Goal: Task Accomplishment & Management: Manage account settings

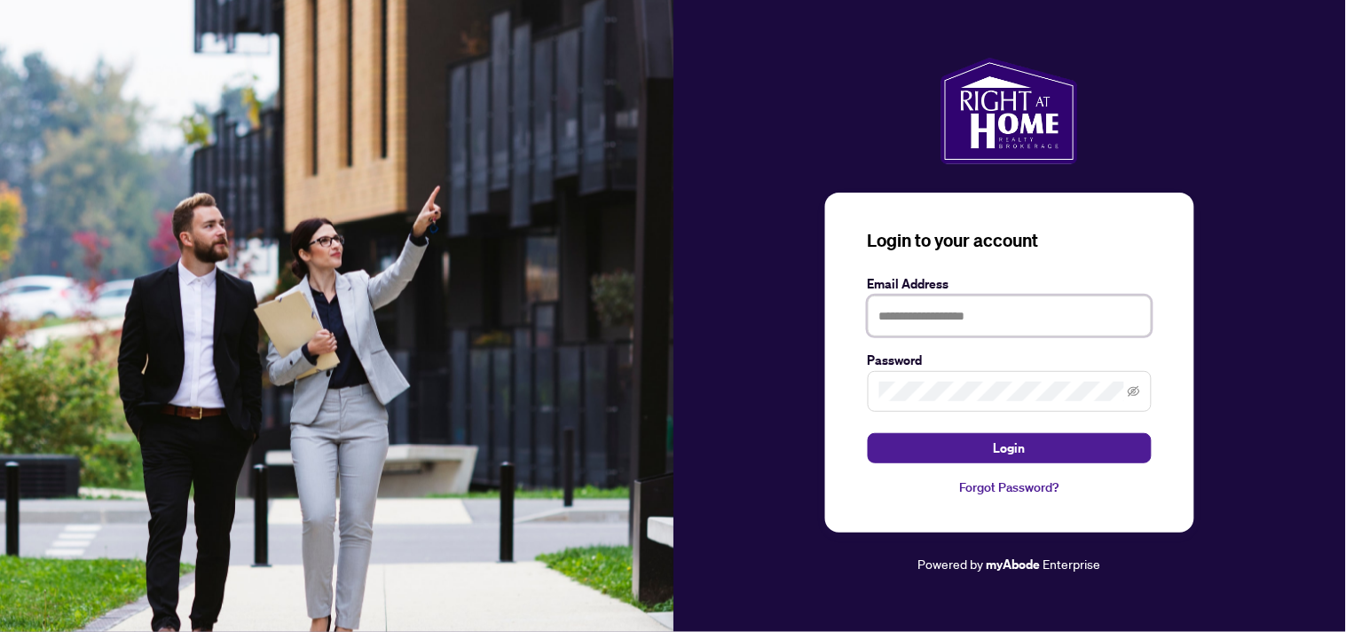
click at [1014, 313] on input "text" at bounding box center [1010, 315] width 284 height 41
type input "**********"
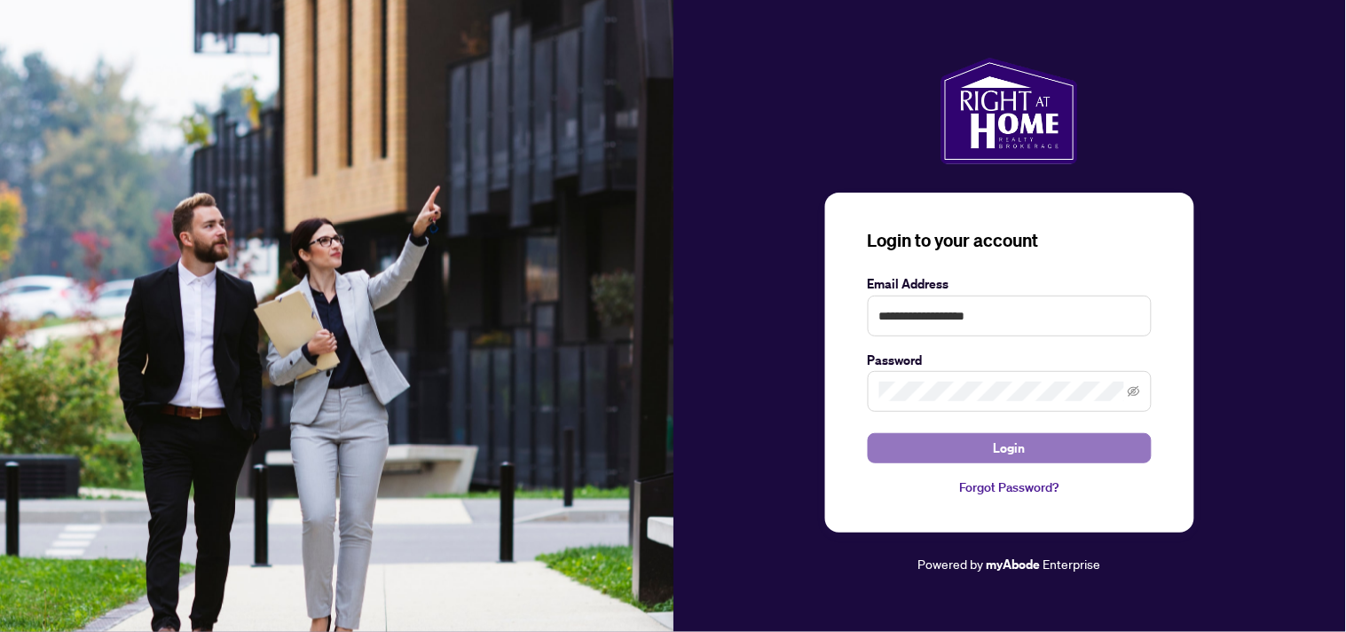
click at [1023, 449] on span "Login" at bounding box center [1010, 448] width 32 height 28
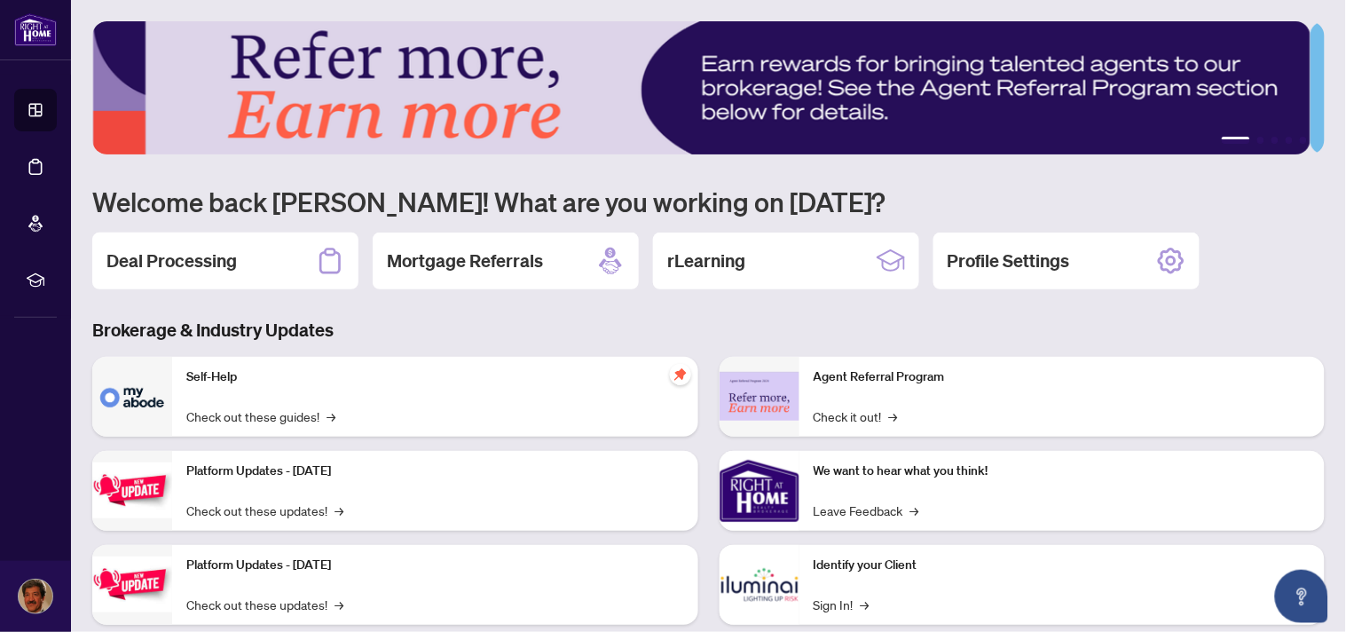
click at [169, 258] on h2 "Deal Processing" at bounding box center [171, 260] width 130 height 25
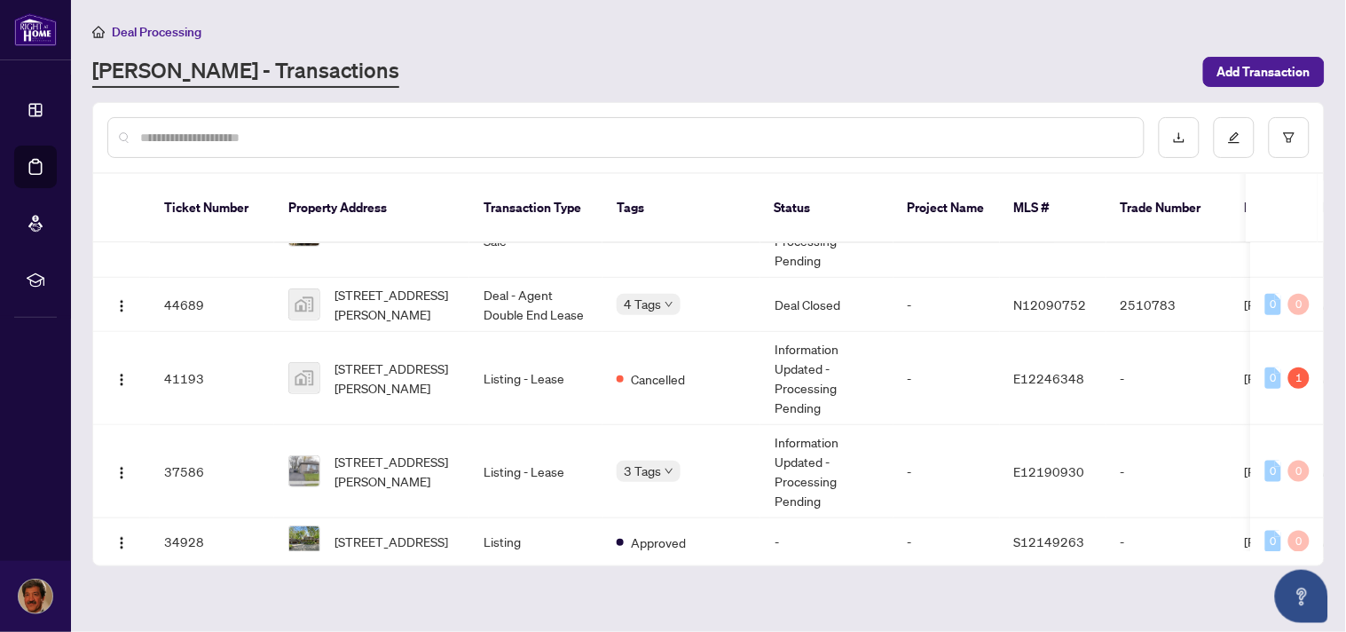
scroll to position [438, 0]
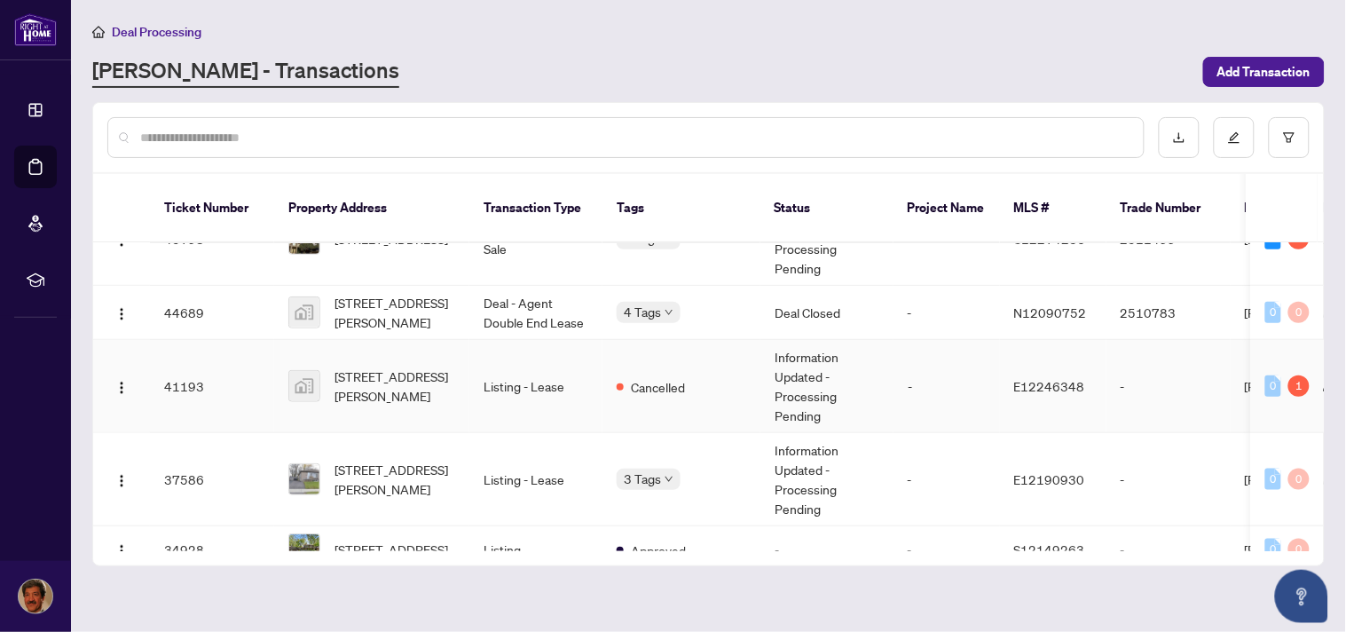
click at [539, 386] on td "Listing - Lease" at bounding box center [535, 386] width 133 height 93
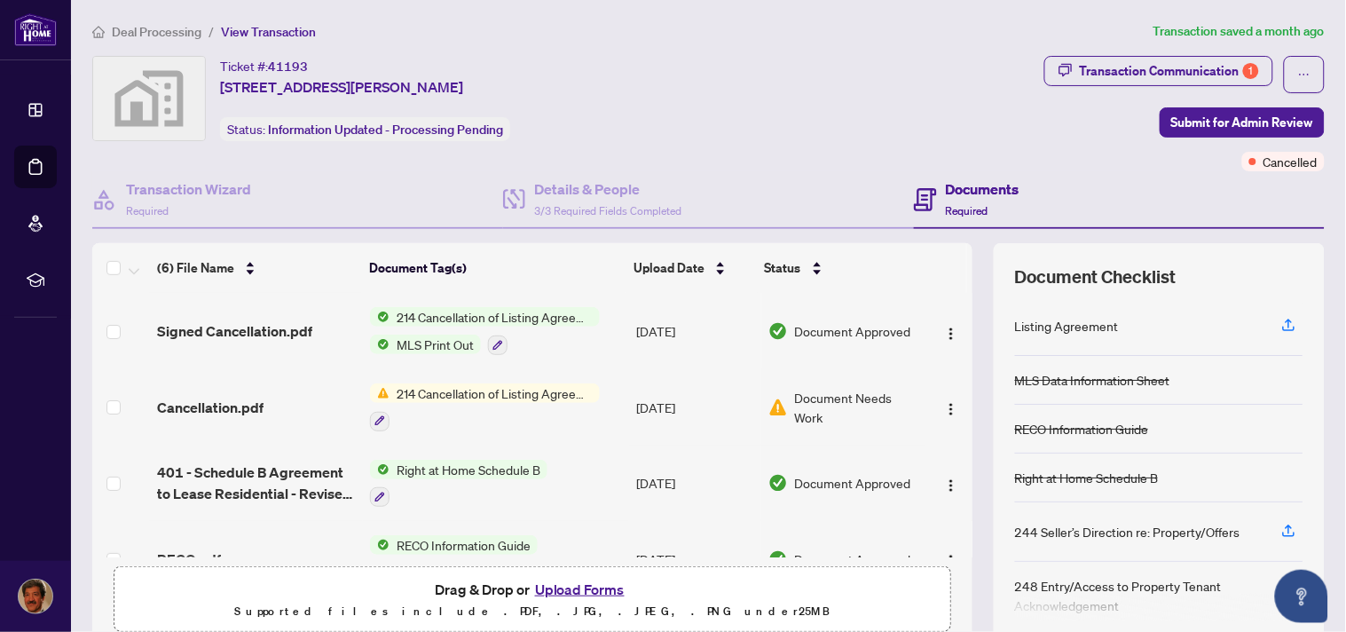
click at [508, 391] on span "214 Cancellation of Listing Agreement - Authority to Offer for Lease" at bounding box center [495, 393] width 210 height 20
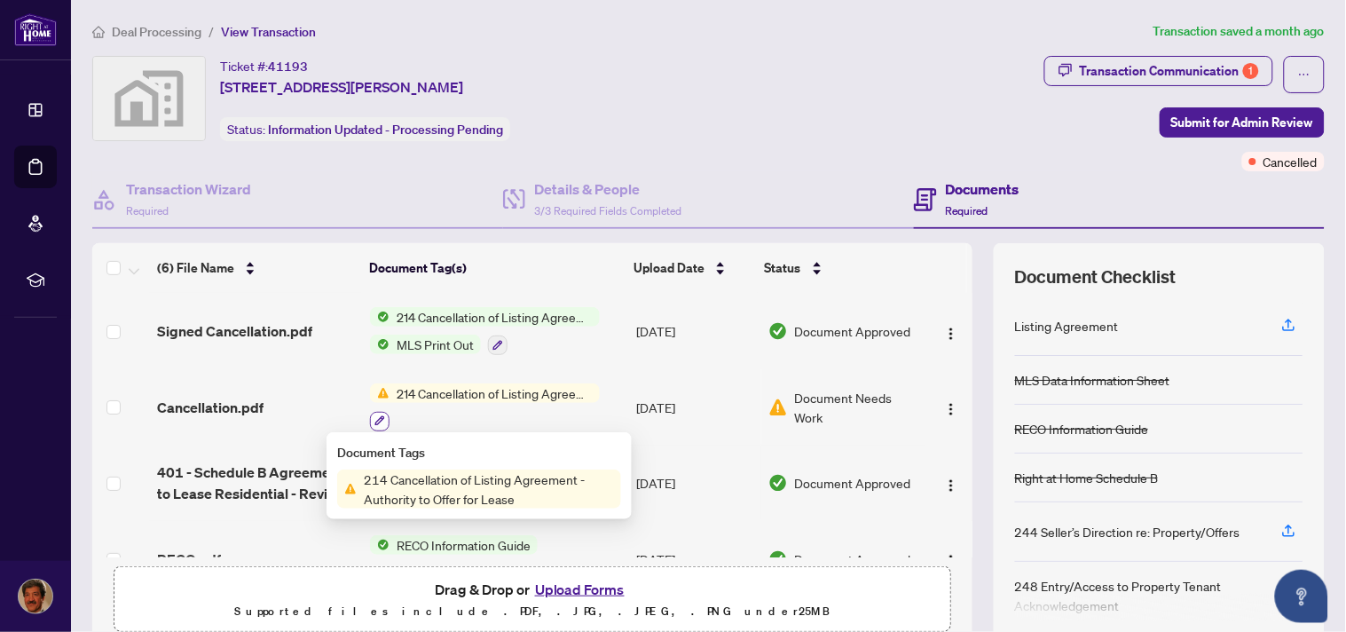
click at [377, 418] on icon "button" at bounding box center [380, 421] width 10 height 10
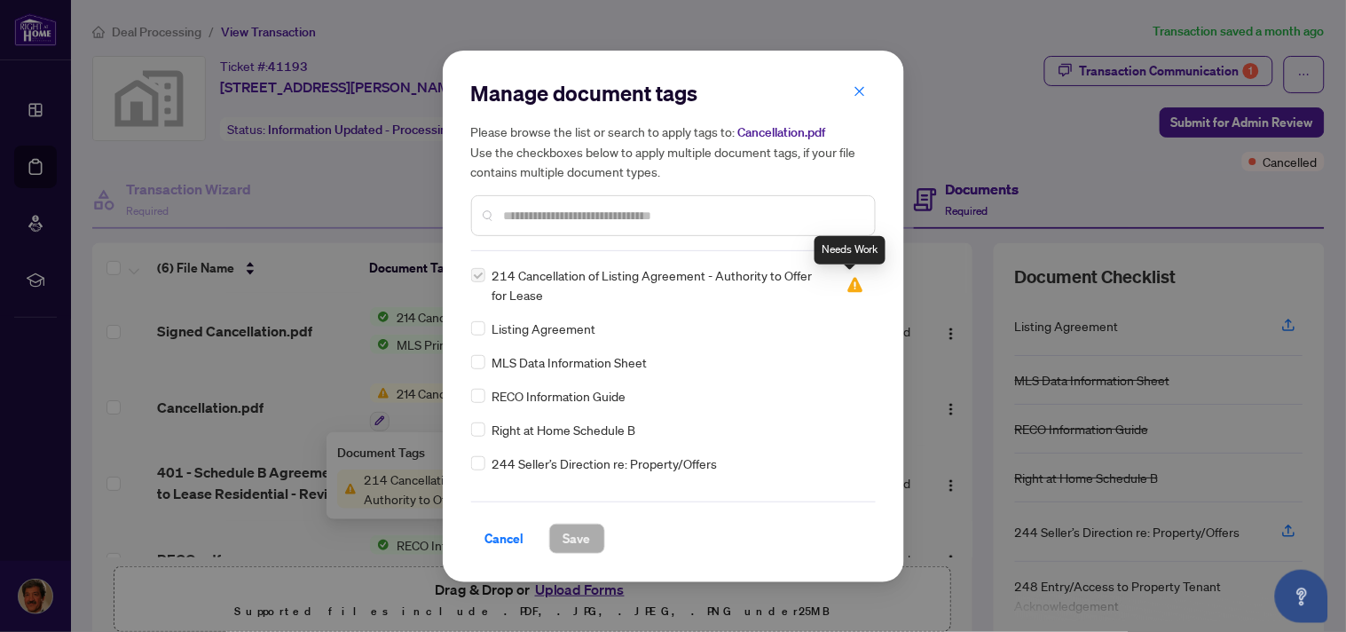
click at [854, 286] on img at bounding box center [855, 285] width 18 height 18
click at [846, 285] on img at bounding box center [855, 285] width 18 height 18
click at [1139, 75] on div "Manage document tags Please browse the list or search to apply tags to: Cancell…" at bounding box center [673, 316] width 1346 height 632
click at [1201, 67] on div "Manage document tags Please browse the list or search to apply tags to: Cancell…" at bounding box center [673, 316] width 1346 height 632
drag, startPoint x: 862, startPoint y: 91, endPoint x: 899, endPoint y: 215, distance: 129.7
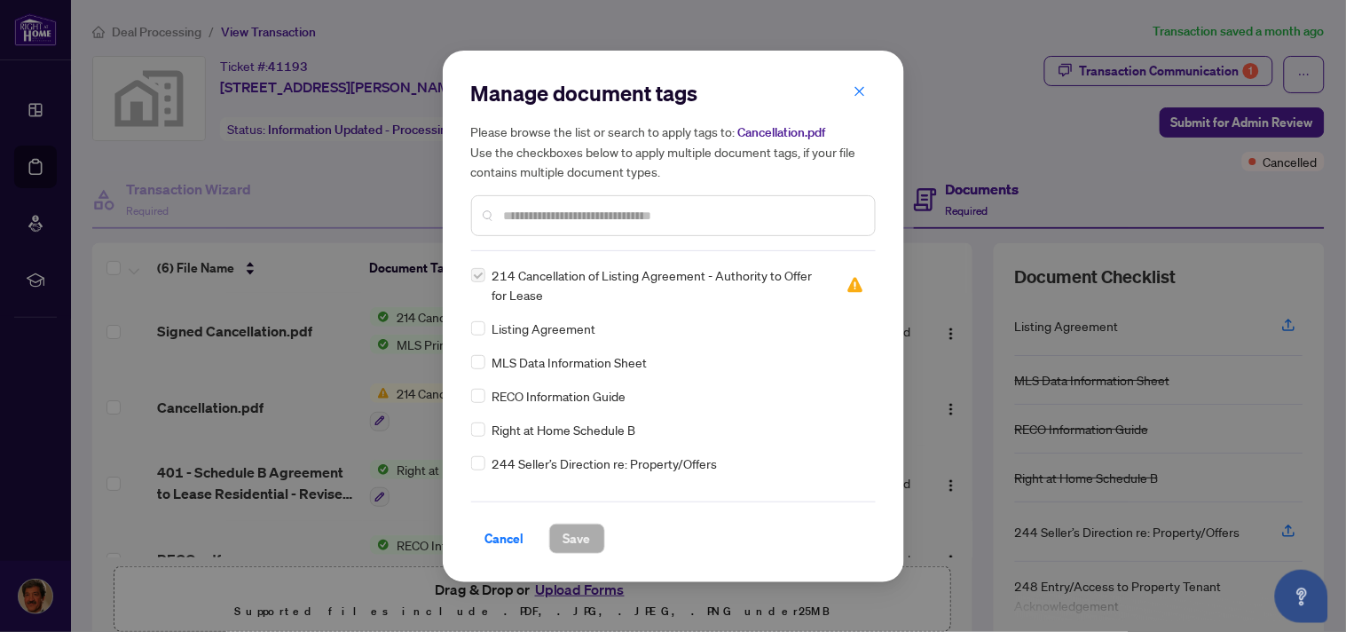
click at [862, 91] on icon "close" at bounding box center [860, 91] width 12 height 12
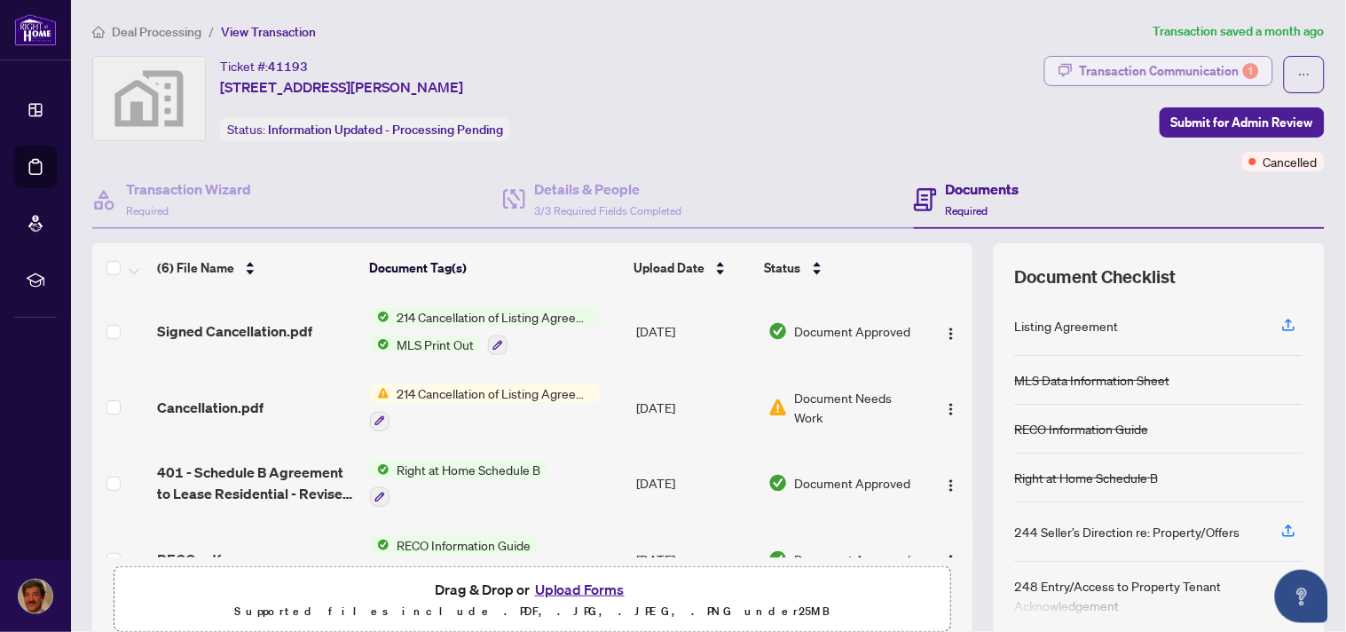
click at [1156, 75] on div "Transaction Communication 1" at bounding box center [1169, 71] width 179 height 28
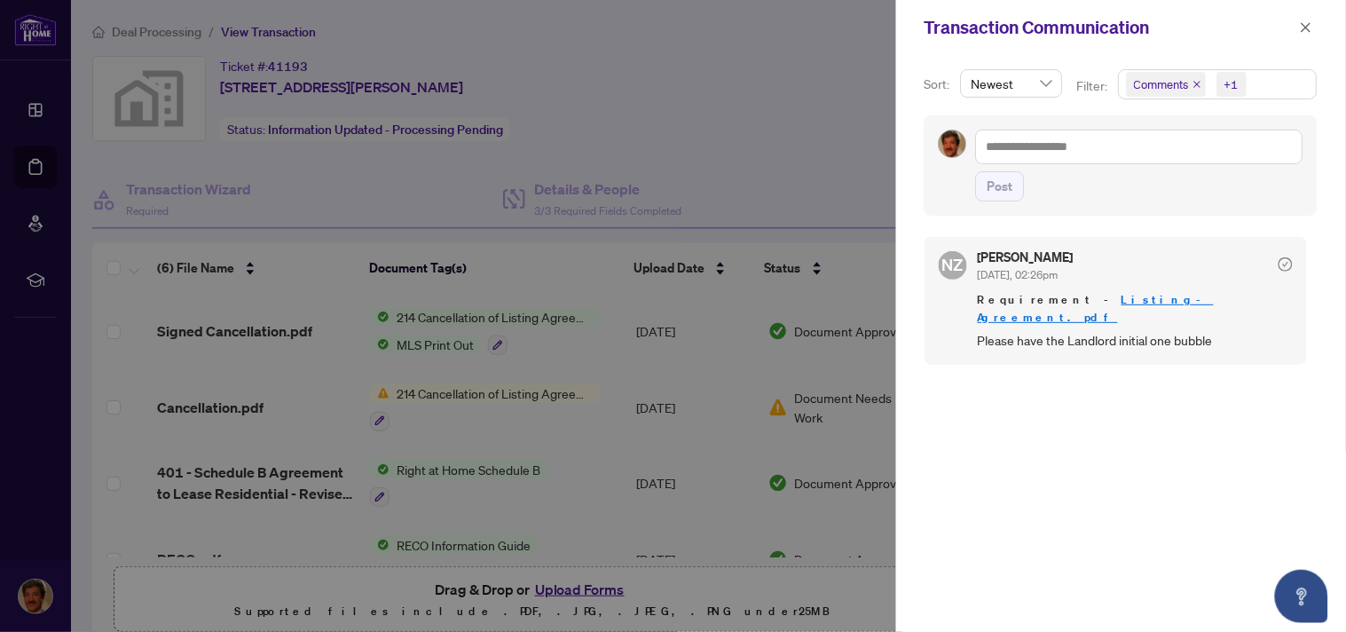
click at [1120, 303] on link "Listing-Agreement.pdf" at bounding box center [1096, 308] width 236 height 33
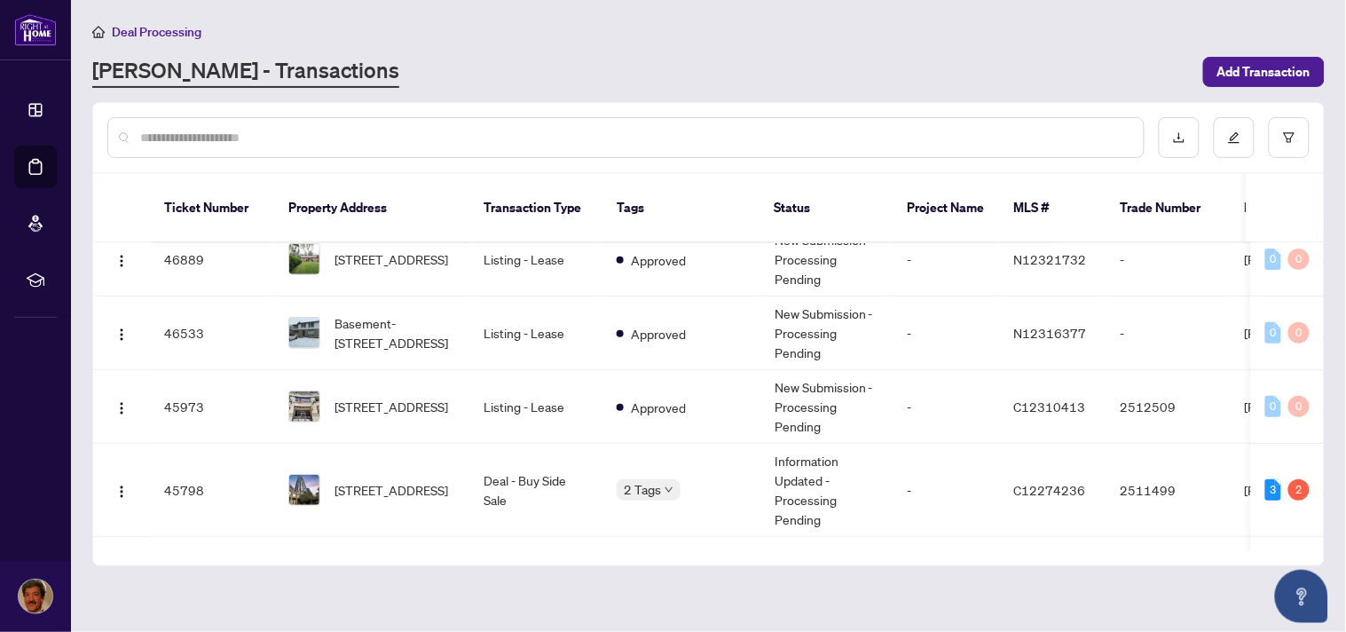
scroll to position [288, 0]
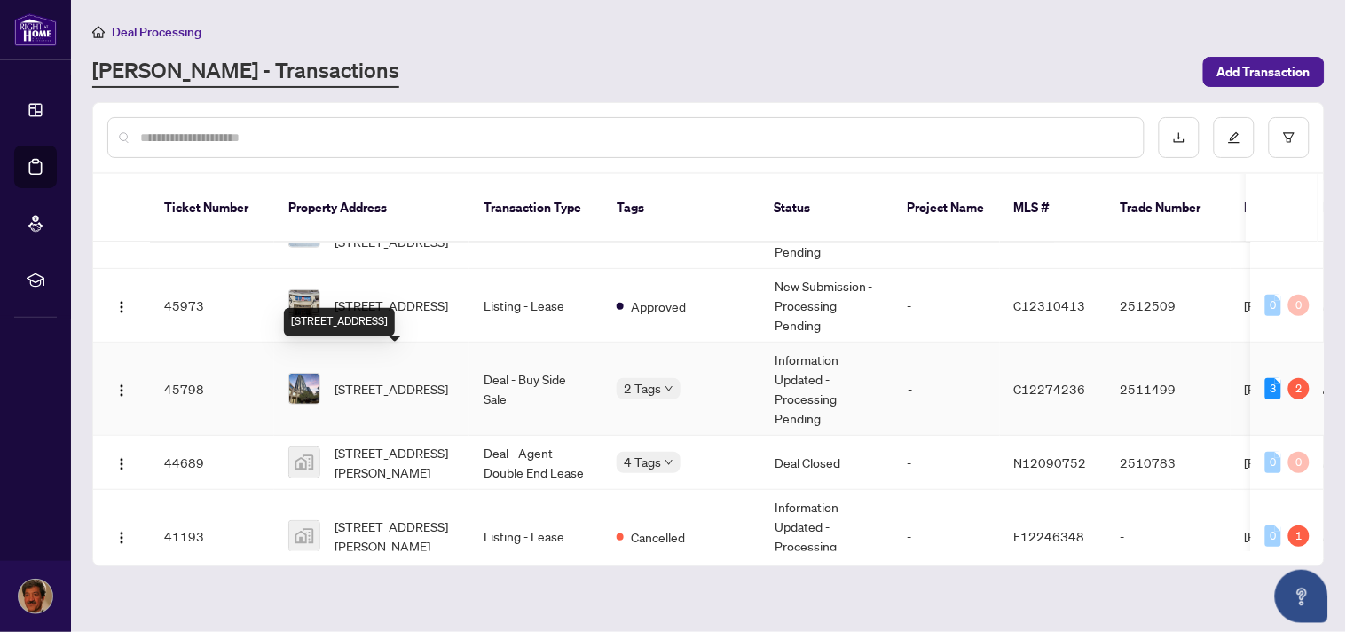
click at [402, 379] on span "2706-2181 Yonge St, Toronto, Ontario M4S 3H7, Canada" at bounding box center [392, 389] width 114 height 20
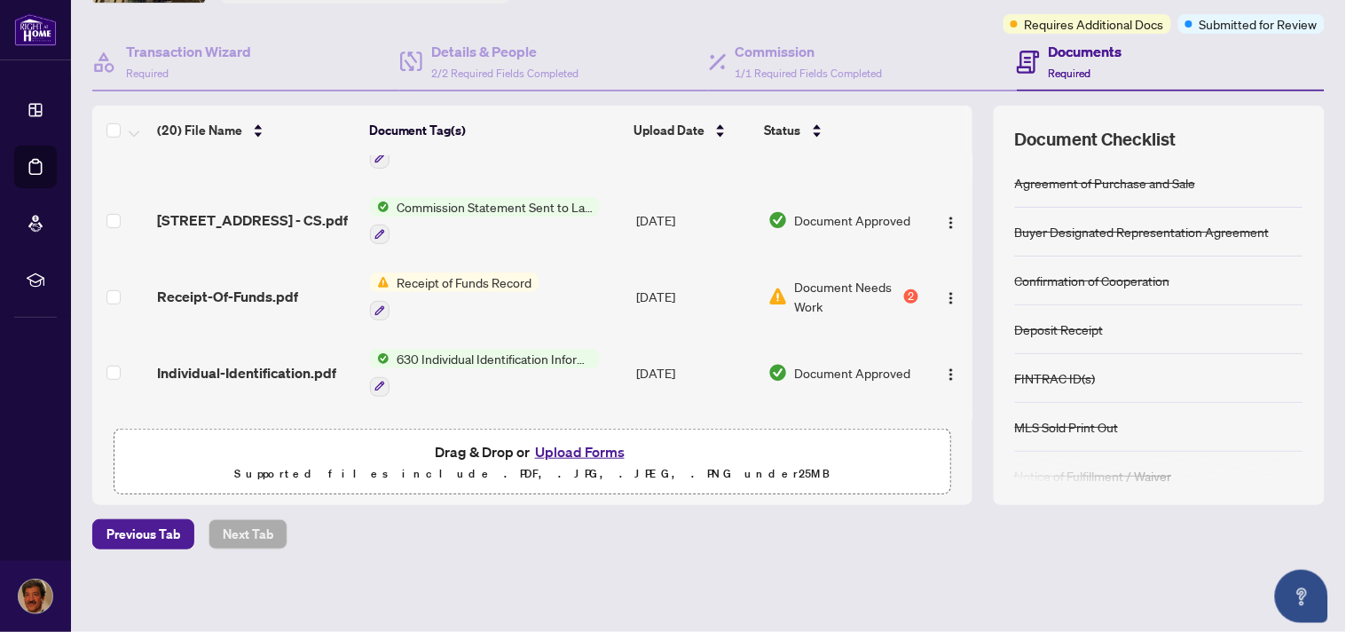
scroll to position [171, 0]
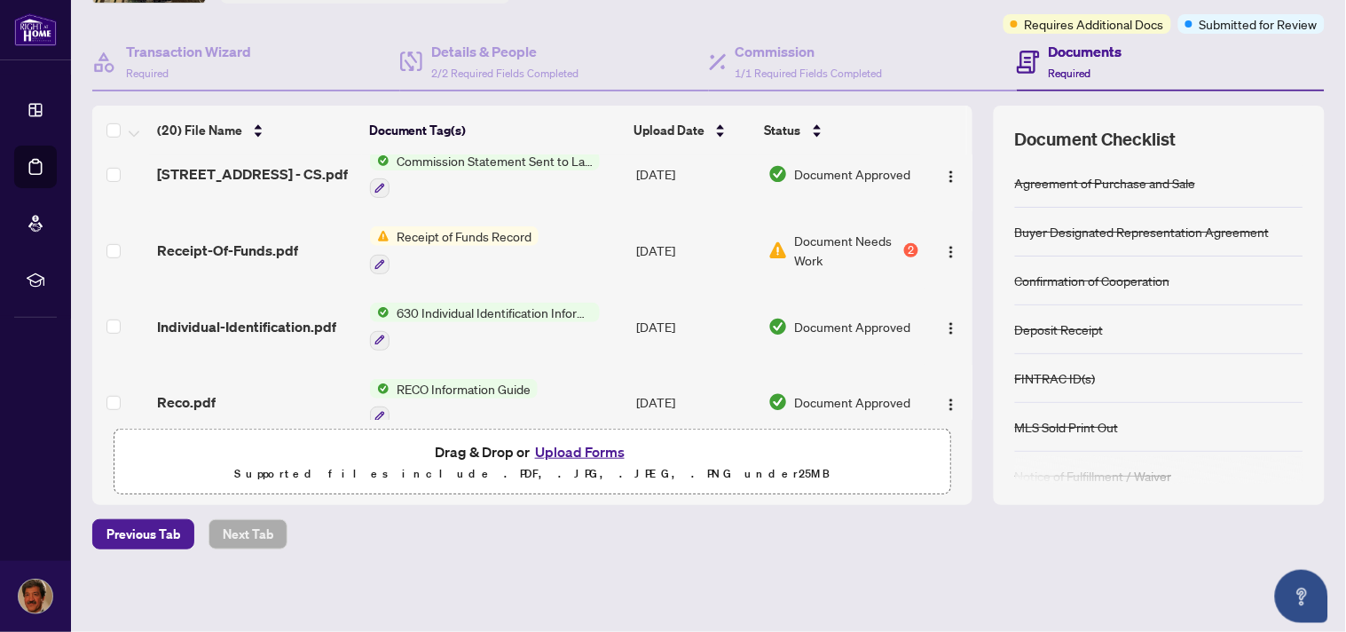
click at [489, 237] on span "Receipt of Funds Record" at bounding box center [464, 236] width 149 height 20
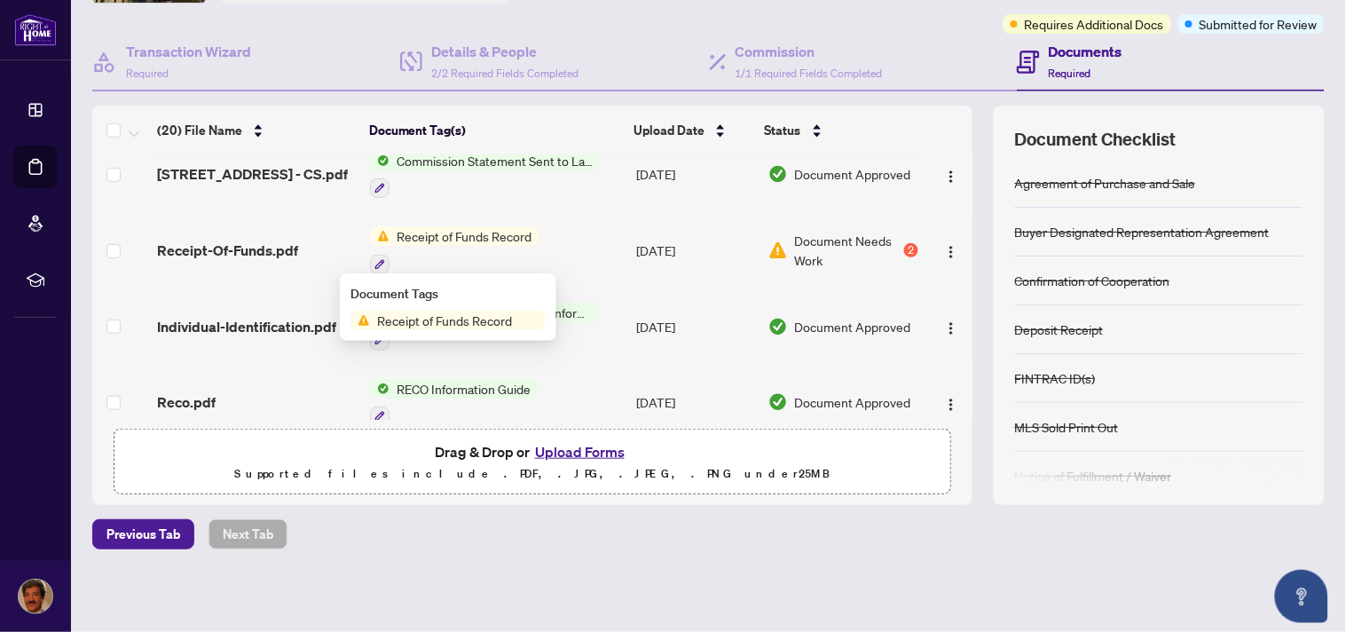
click at [484, 322] on span "Receipt of Funds Record" at bounding box center [444, 321] width 149 height 20
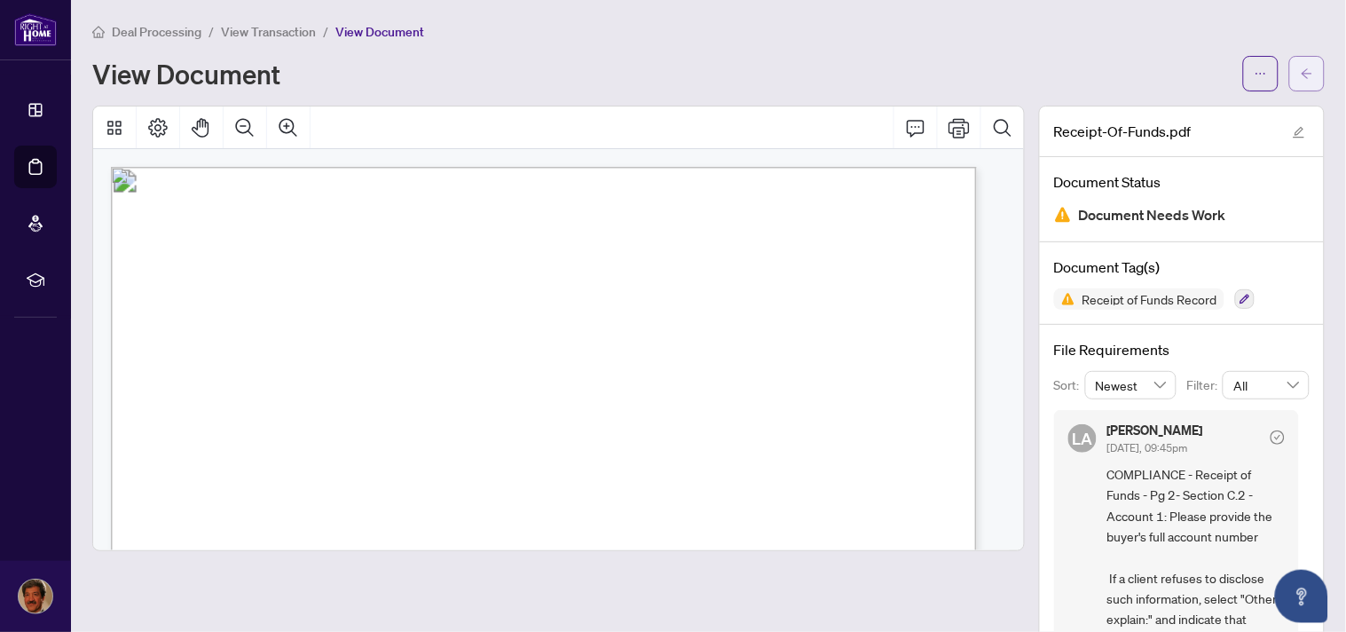
click at [1302, 73] on icon "arrow-left" at bounding box center [1307, 73] width 11 height 10
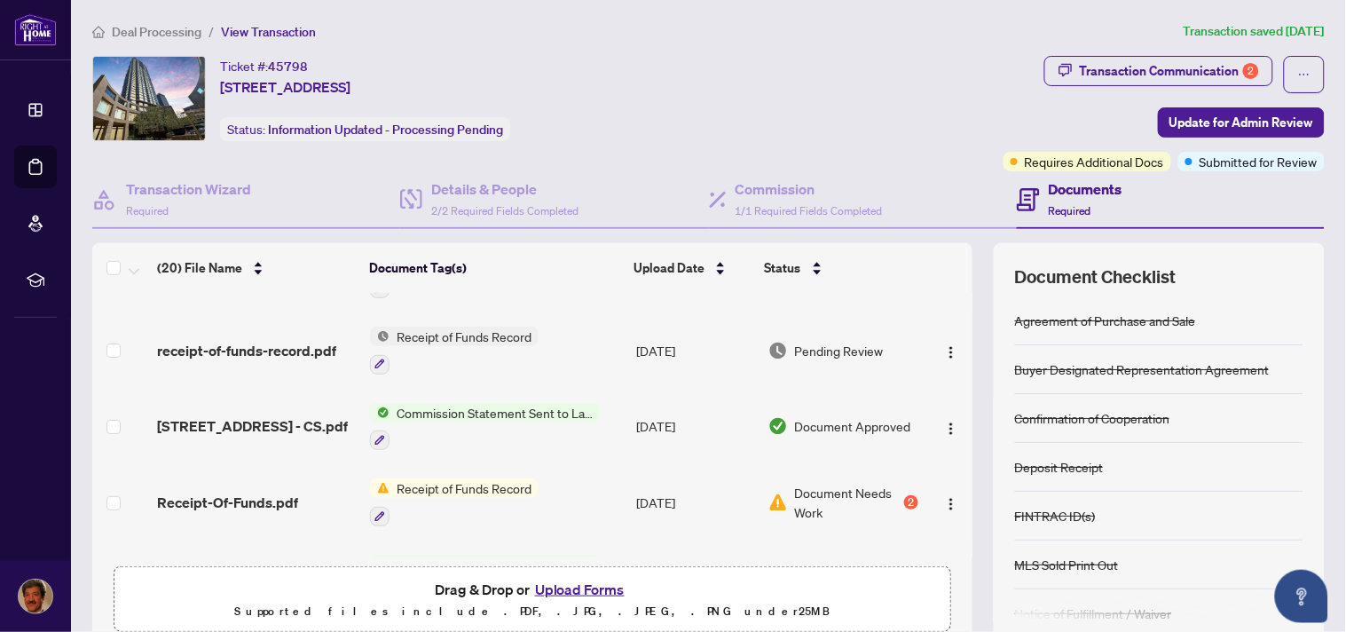
scroll to position [63, 0]
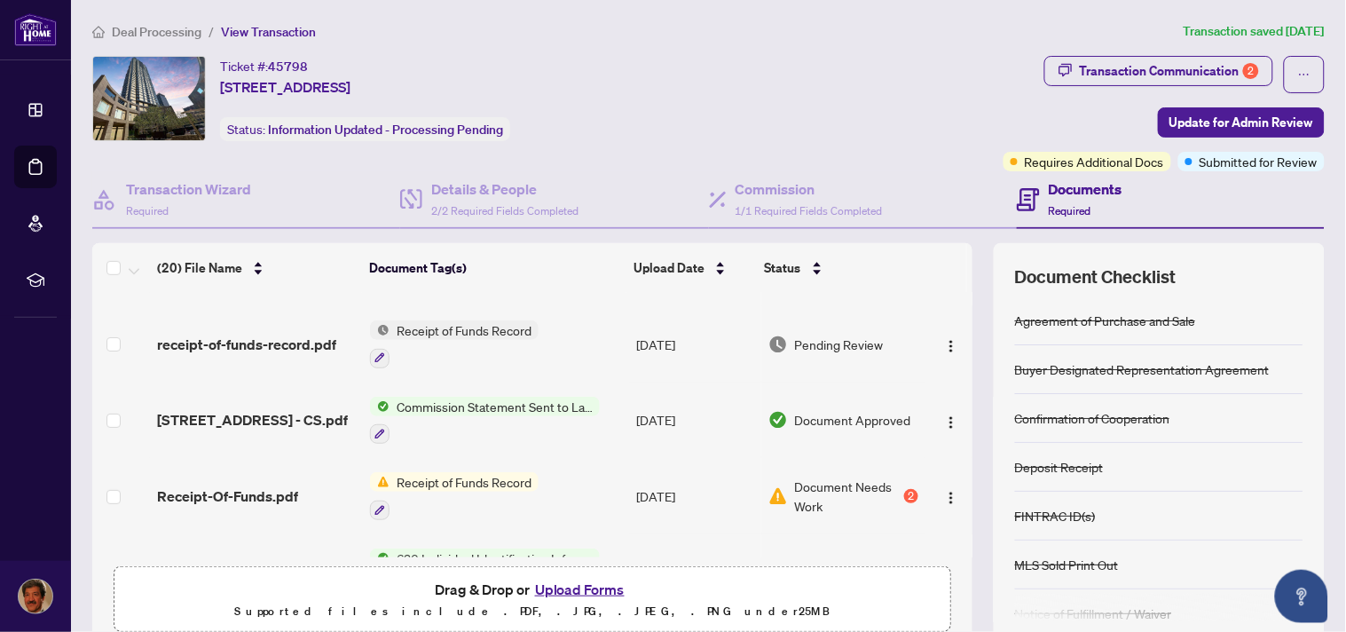
click at [795, 482] on span "Document Needs Work" at bounding box center [848, 495] width 106 height 39
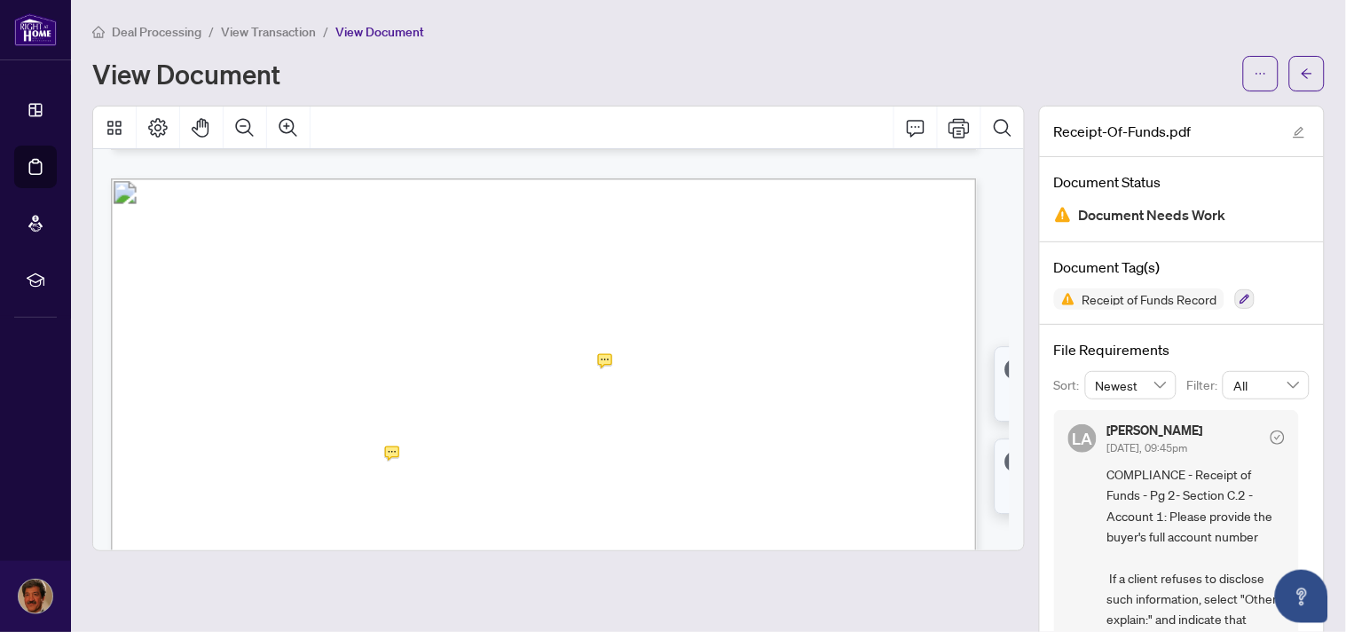
scroll to position [1202, 0]
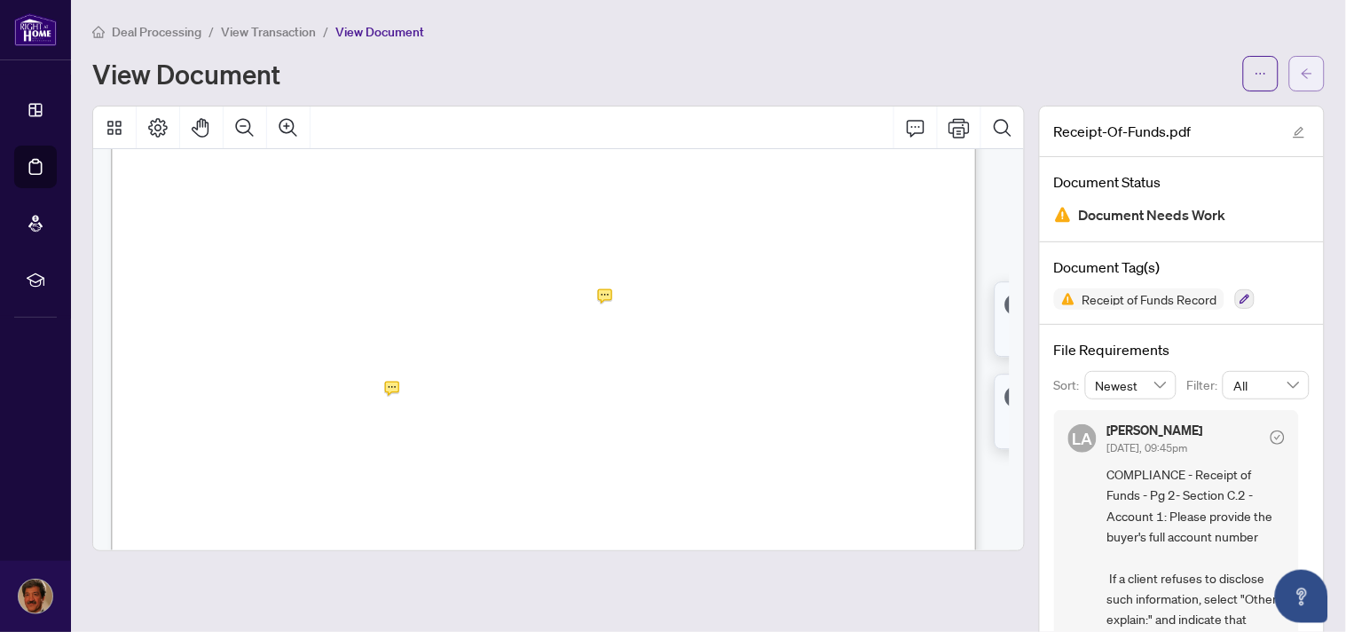
click at [1301, 75] on icon "arrow-left" at bounding box center [1307, 73] width 12 height 12
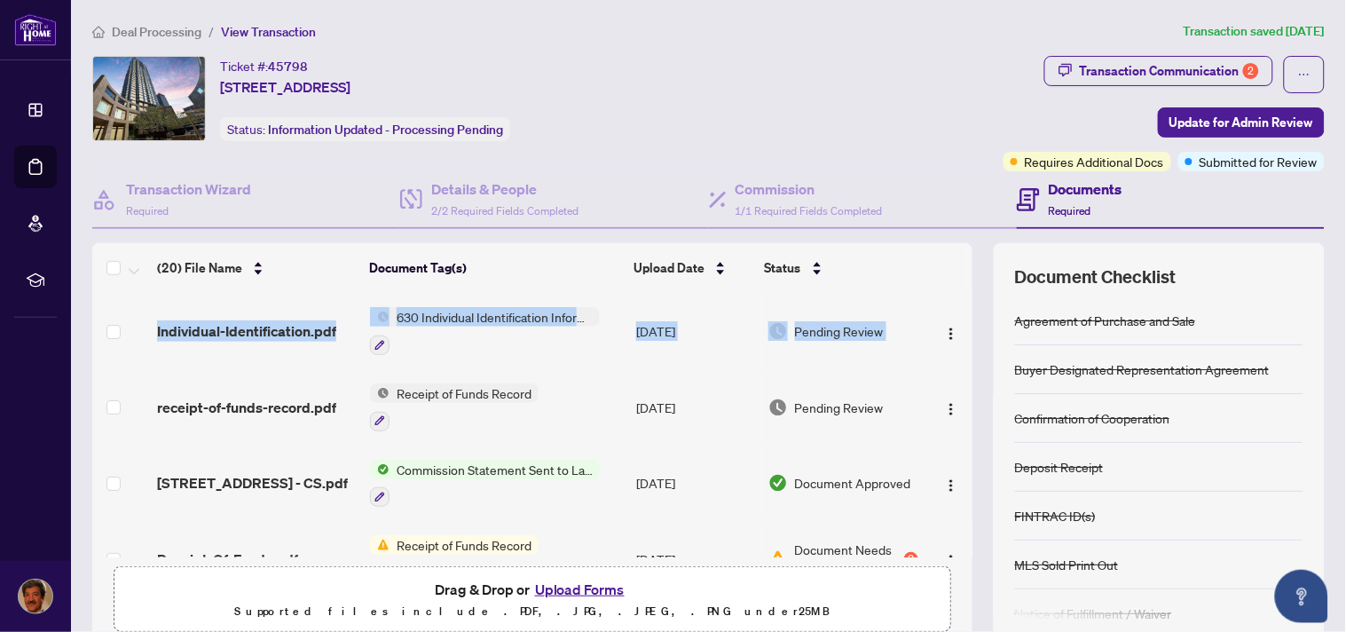
drag, startPoint x: 951, startPoint y: 327, endPoint x: 957, endPoint y: 375, distance: 49.1
click at [957, 375] on div "Individual-Identification.pdf 630 Individual Identification Information Record …" at bounding box center [532, 425] width 880 height 264
click at [921, 44] on div "Deal Processing / View Transaction Transaction saved 5 days ago Ticket #: 45798…" at bounding box center [708, 385] width 1247 height 728
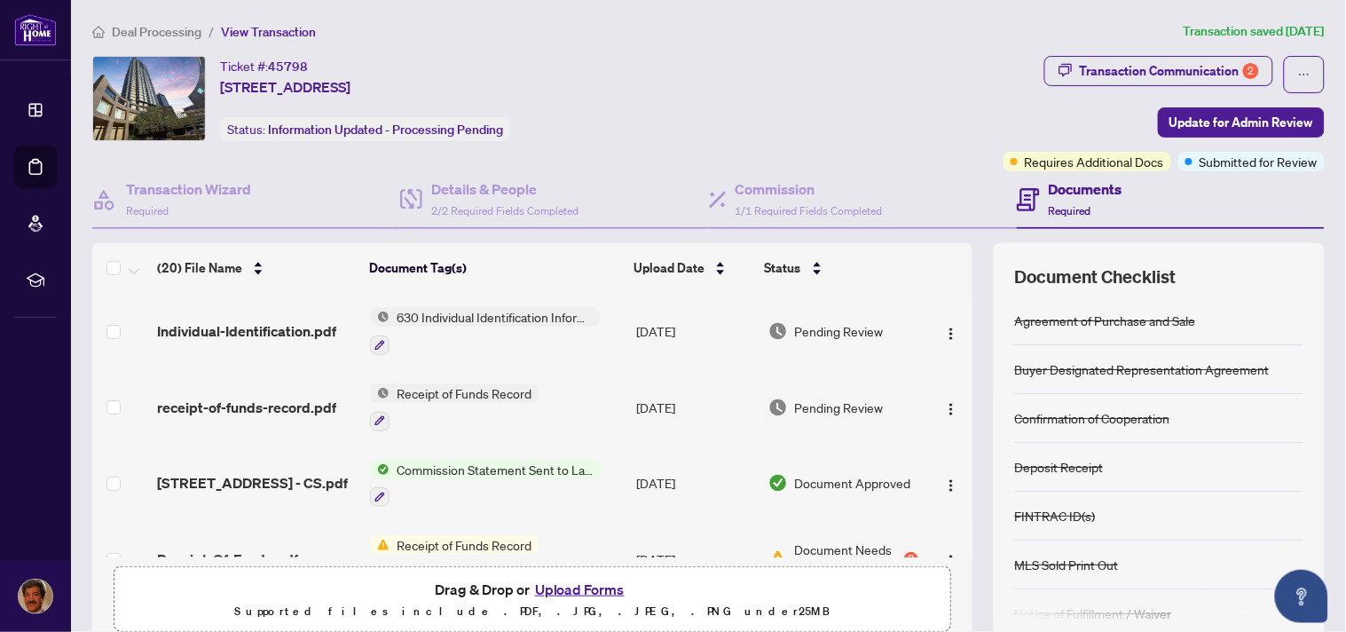
click at [967, 276] on th at bounding box center [969, 268] width 5 height 50
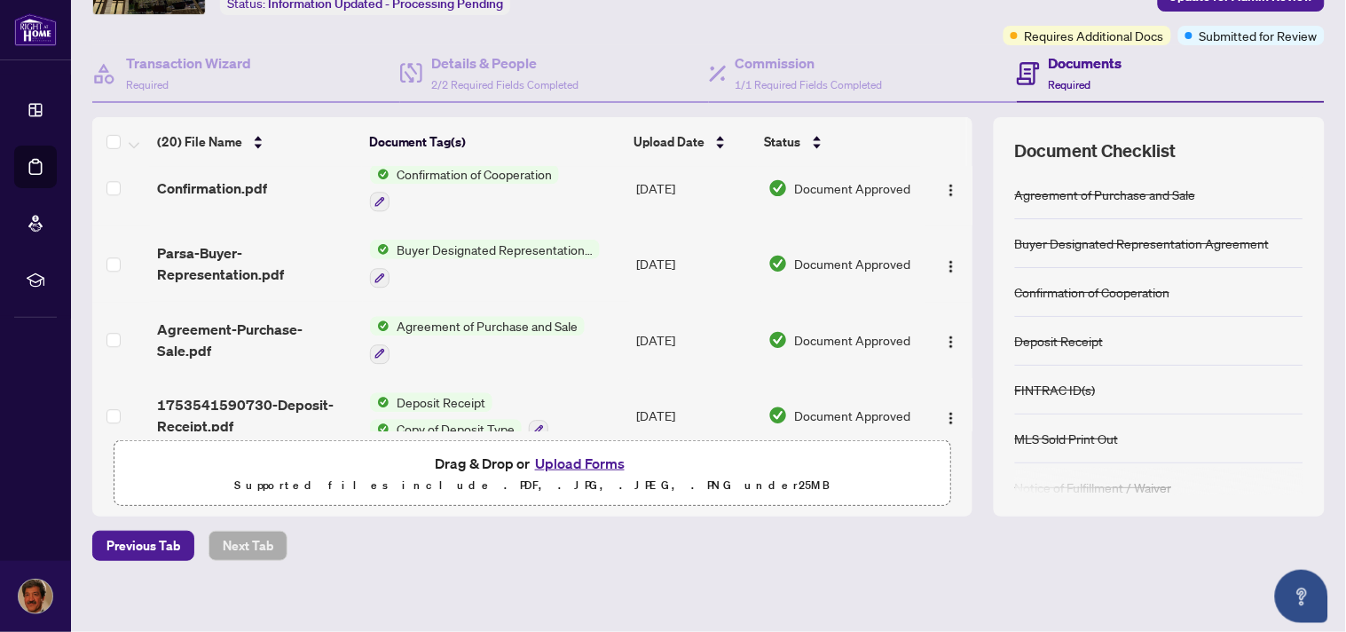
scroll to position [1243, 0]
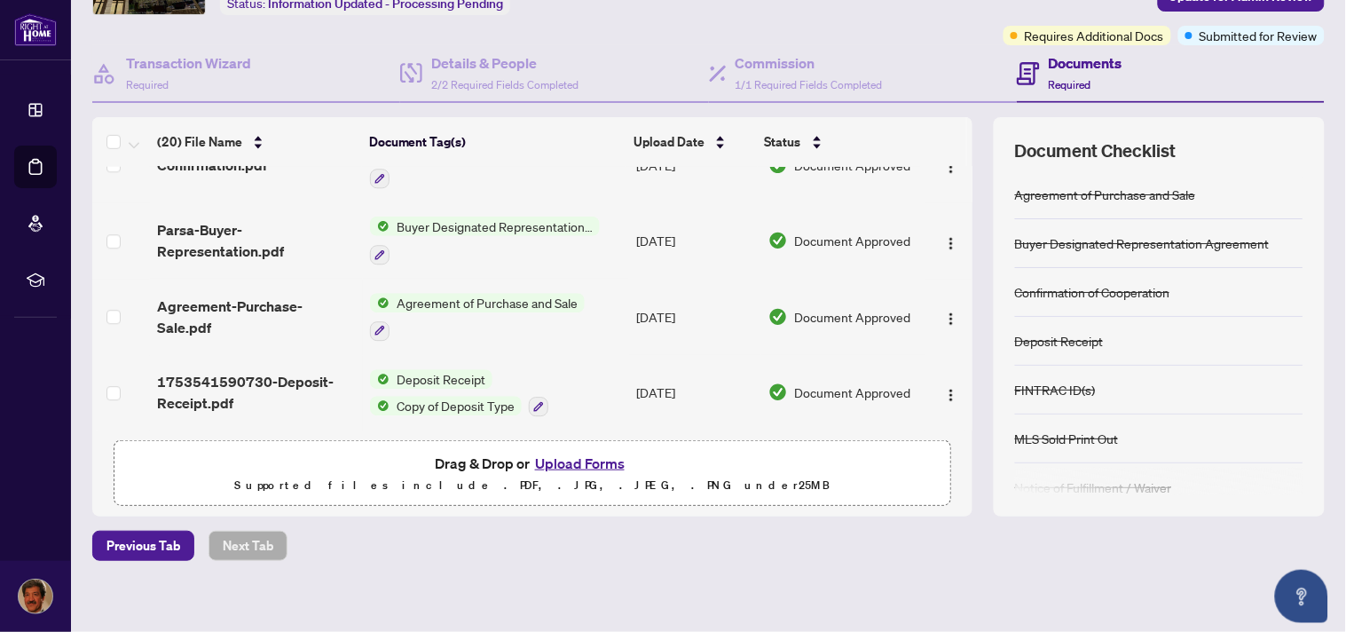
click at [563, 462] on button "Upload Forms" at bounding box center [580, 463] width 100 height 23
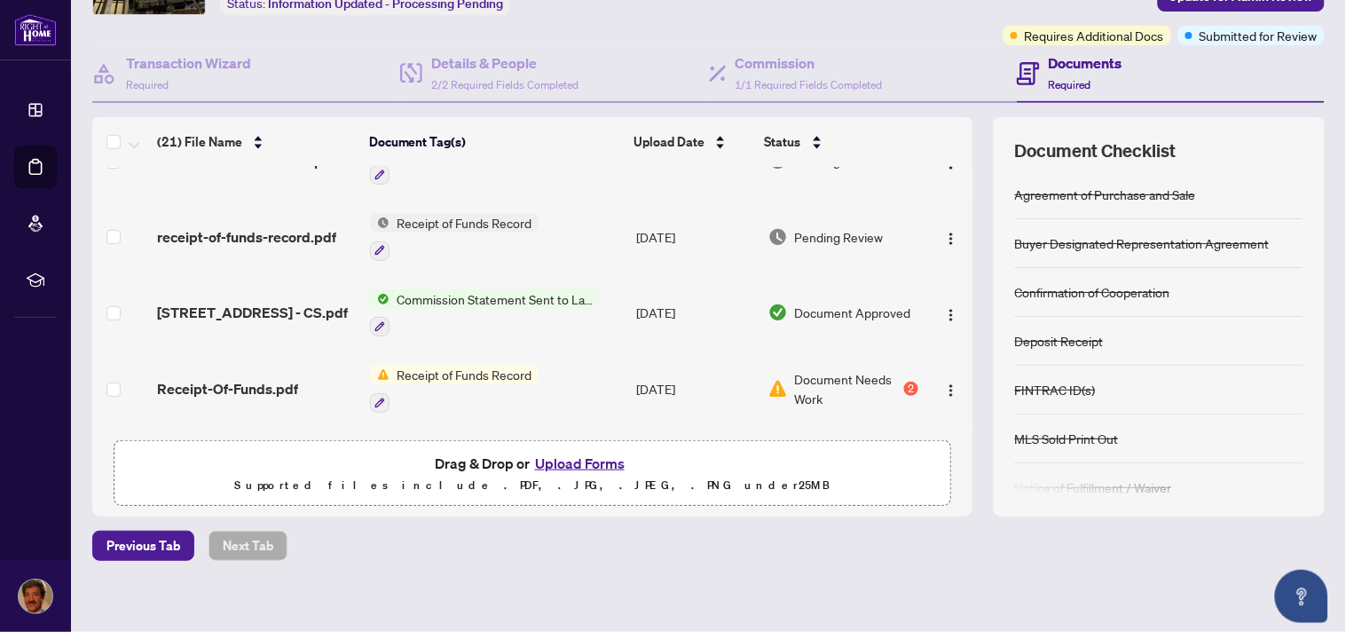
scroll to position [0, 0]
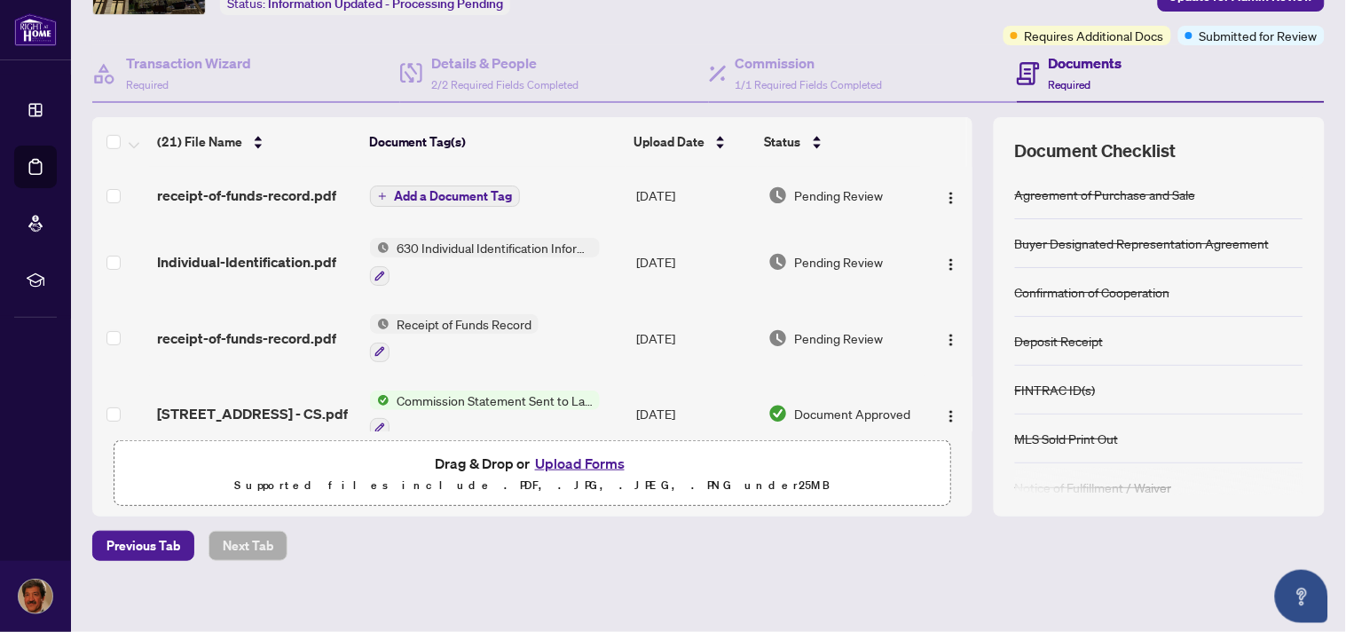
click at [460, 197] on span "Add a Document Tag" at bounding box center [453, 196] width 118 height 12
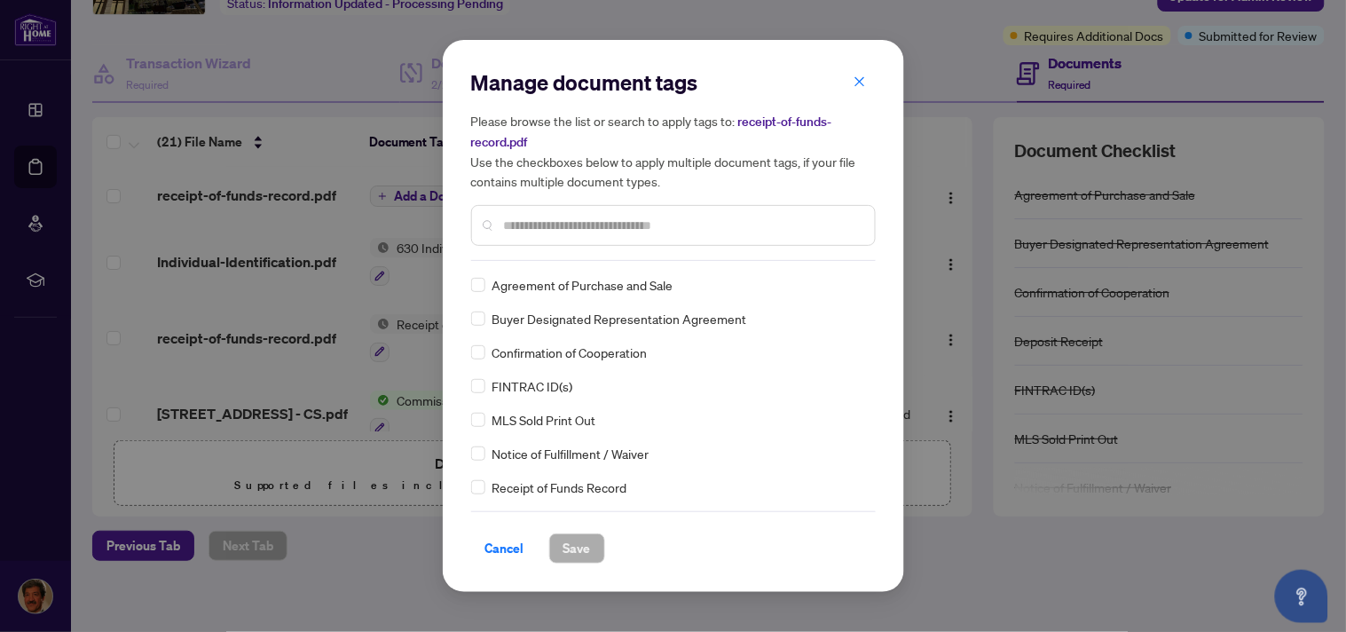
click at [594, 224] on input "text" at bounding box center [682, 226] width 357 height 20
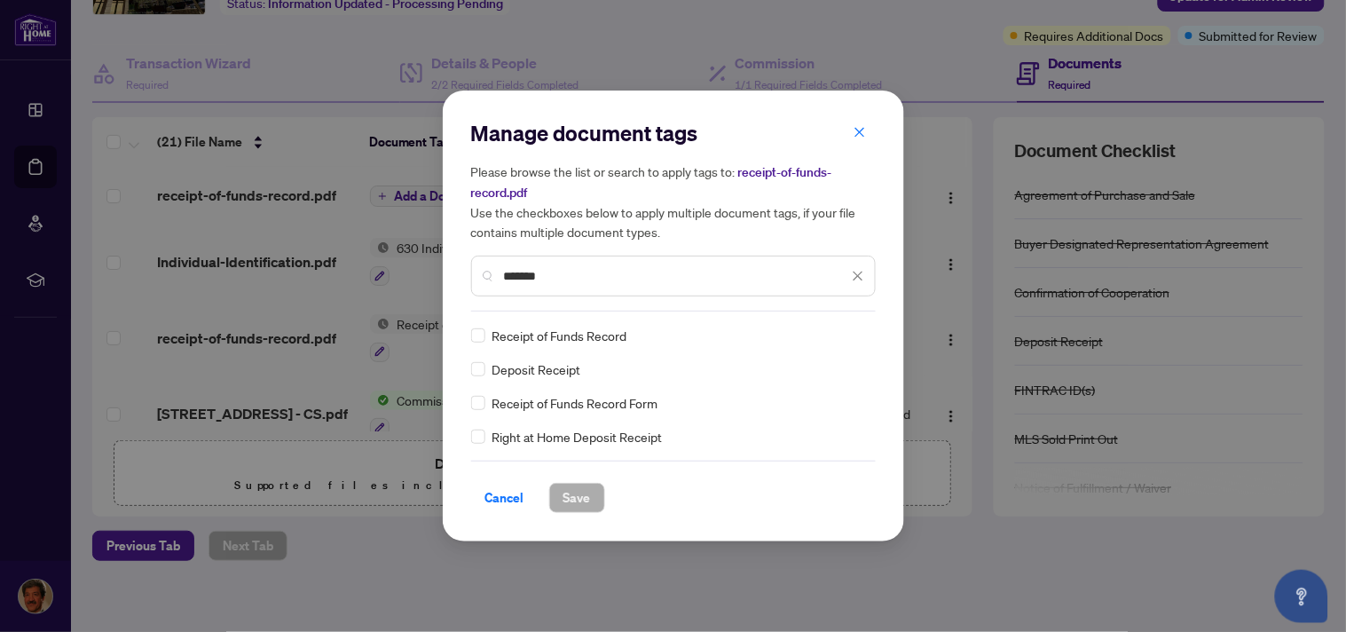
type input "*******"
click at [568, 498] on span "Save" at bounding box center [577, 498] width 28 height 28
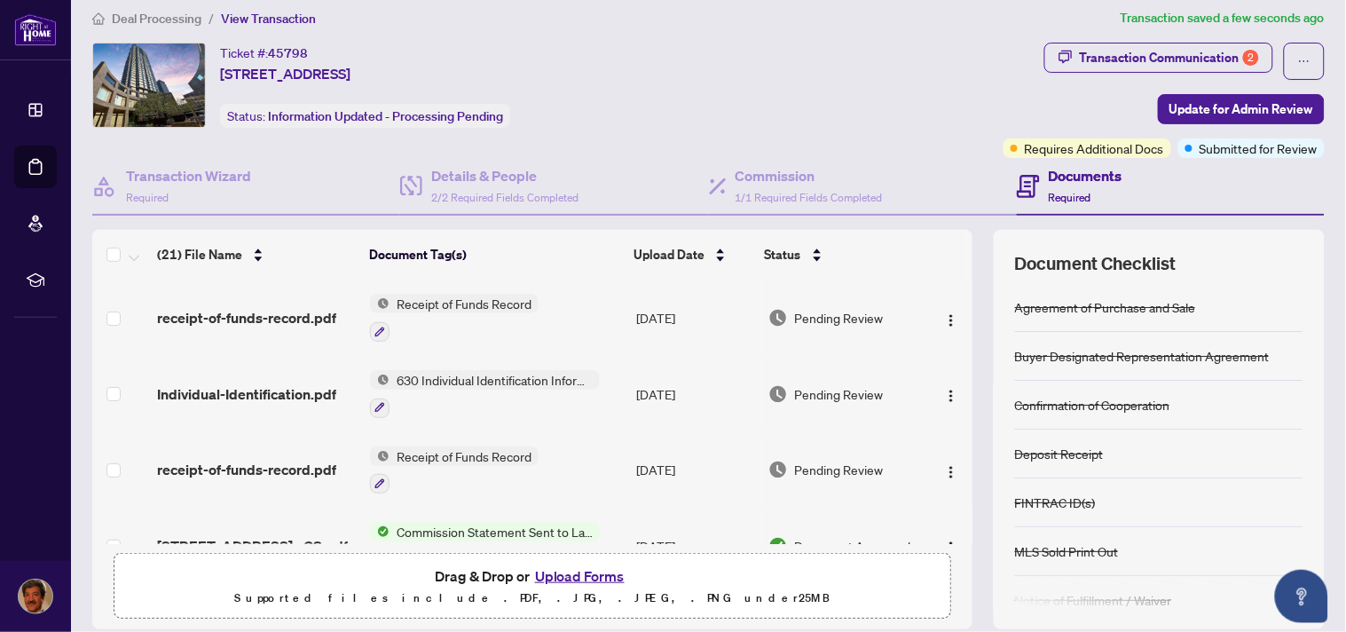
scroll to position [9, 0]
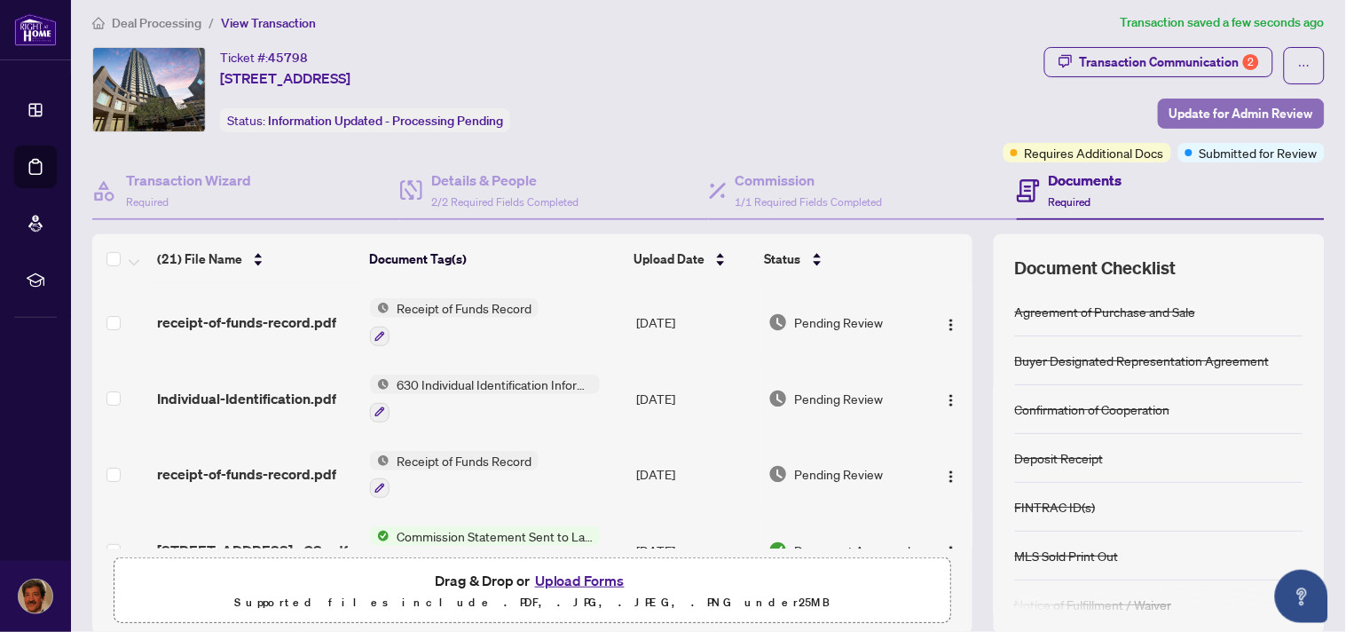
click at [1229, 114] on span "Update for Admin Review" at bounding box center [1241, 113] width 144 height 28
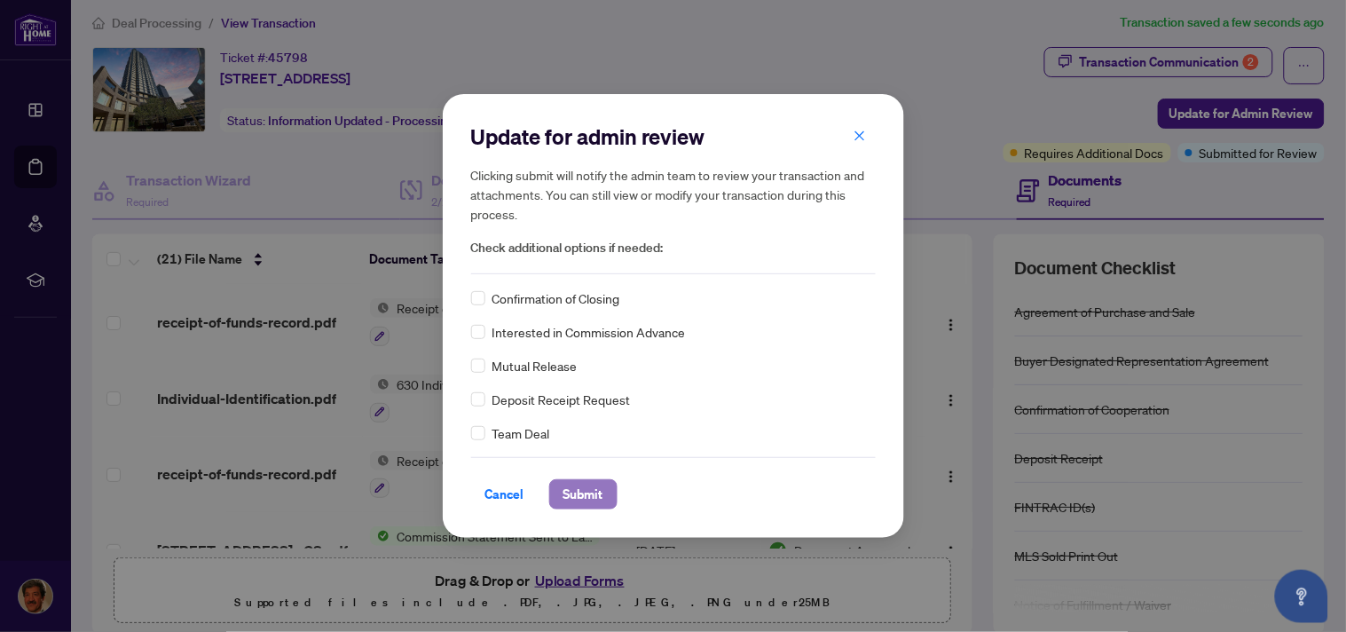
click at [577, 490] on span "Submit" at bounding box center [583, 494] width 40 height 28
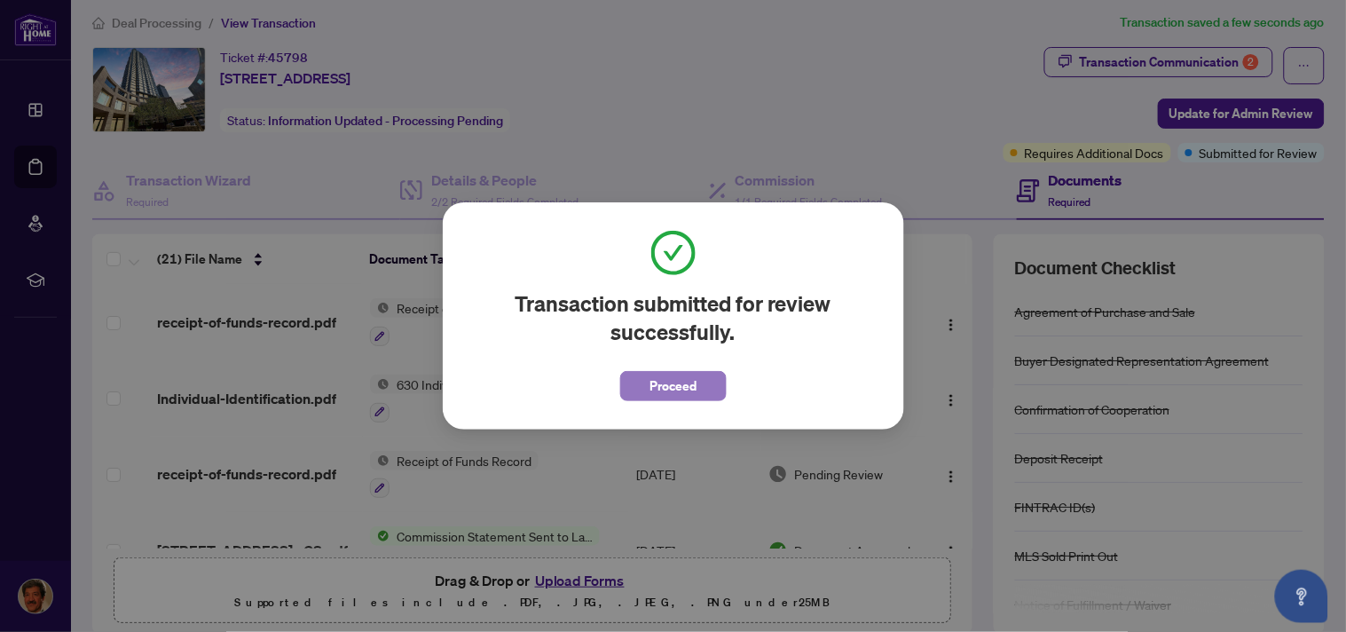
click at [671, 383] on span "Proceed" at bounding box center [673, 386] width 47 height 28
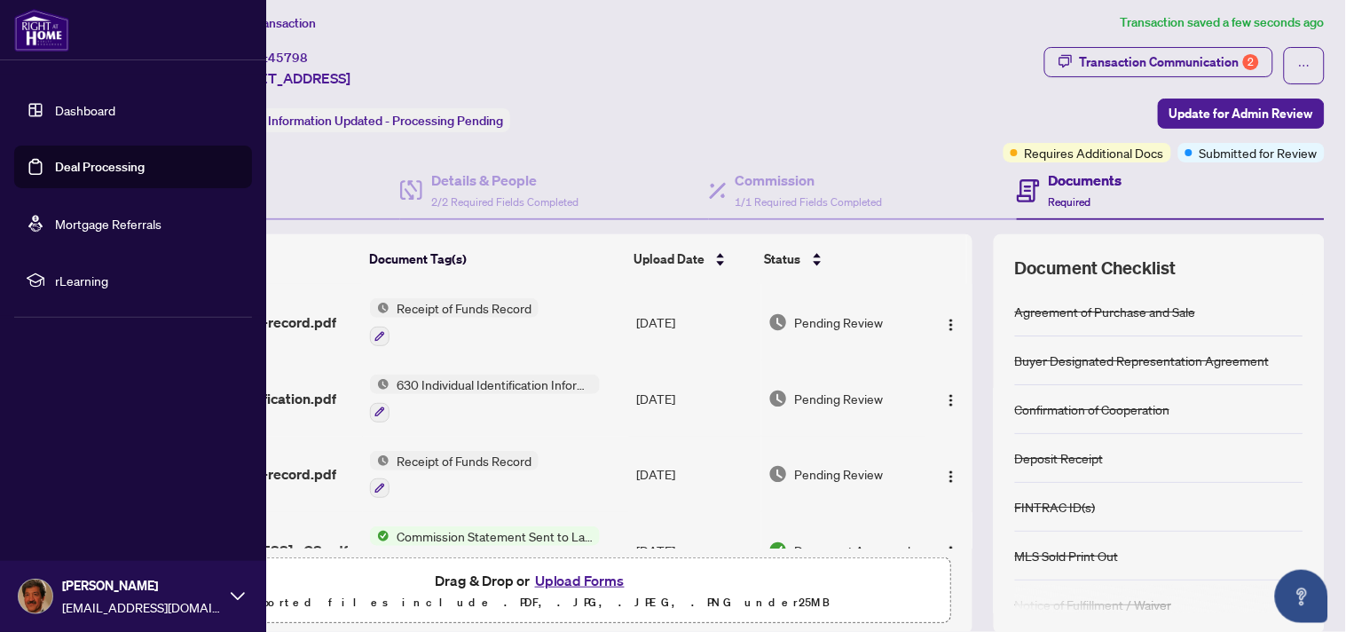
click at [90, 166] on link "Deal Processing" at bounding box center [100, 167] width 90 height 16
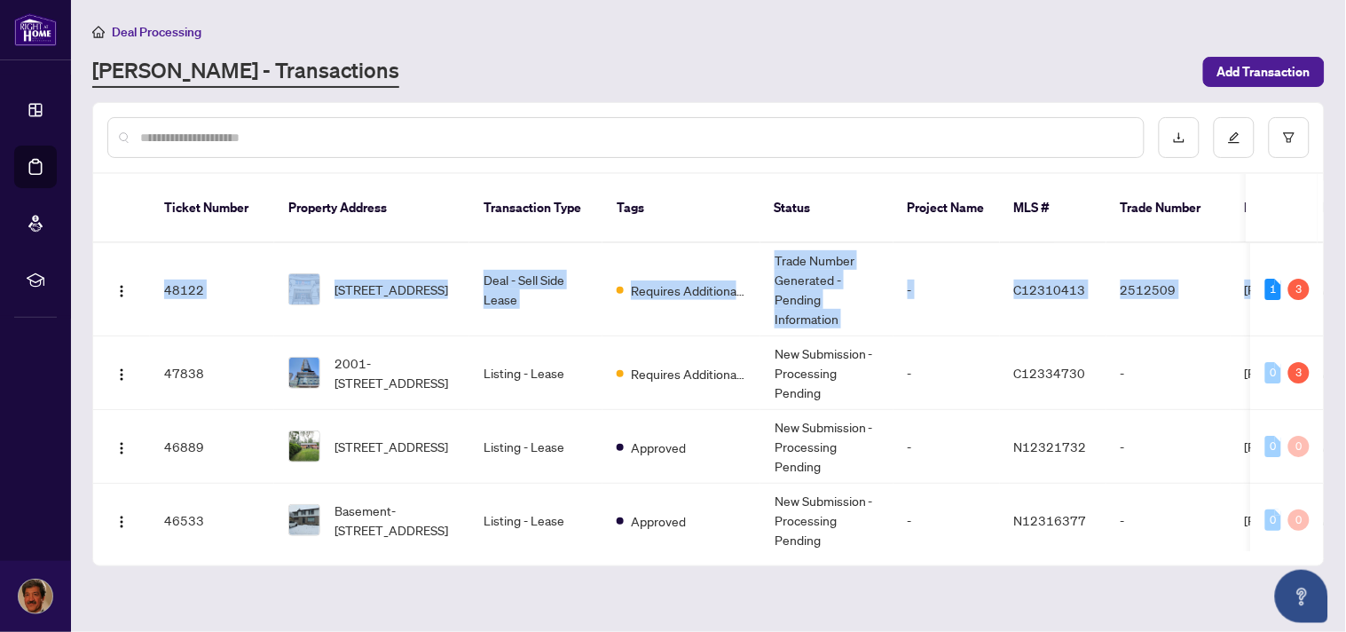
drag, startPoint x: 1325, startPoint y: 248, endPoint x: 1334, endPoint y: 206, distance: 43.5
click at [1334, 206] on main "Deal Processing RAHR - Transactions Add Transaction Ticket Number Property Addr…" at bounding box center [708, 316] width 1275 height 632
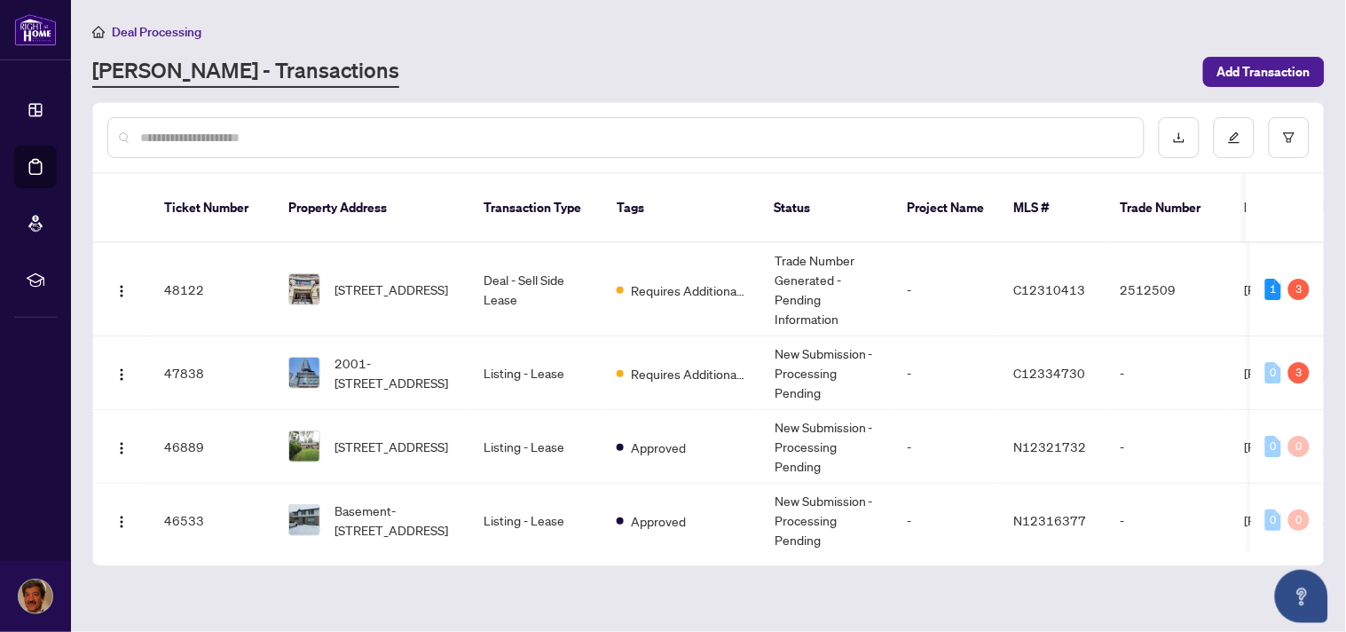
click at [845, 87] on main "Deal Processing RAHR - Transactions Add Transaction Ticket Number Property Addr…" at bounding box center [708, 316] width 1275 height 632
click at [376, 353] on span "2001-290 Adelaide St, Toronto, Ontario M5V 1P6, Canada" at bounding box center [395, 372] width 121 height 39
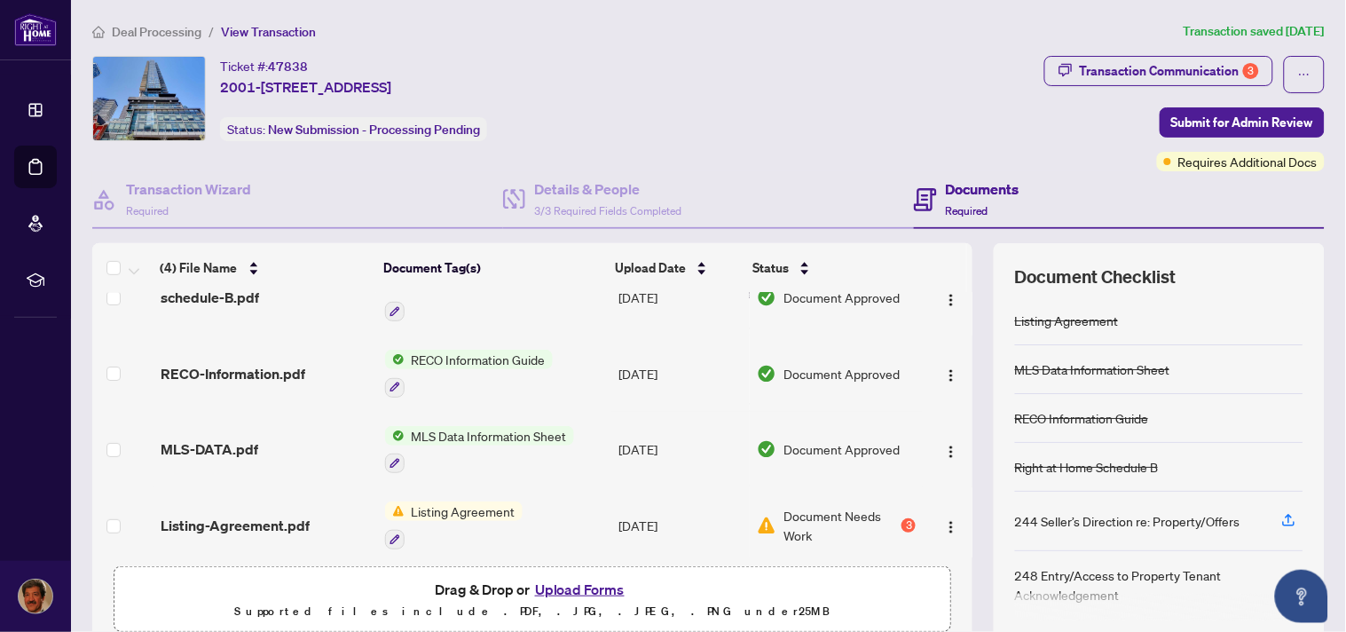
scroll to position [42, 0]
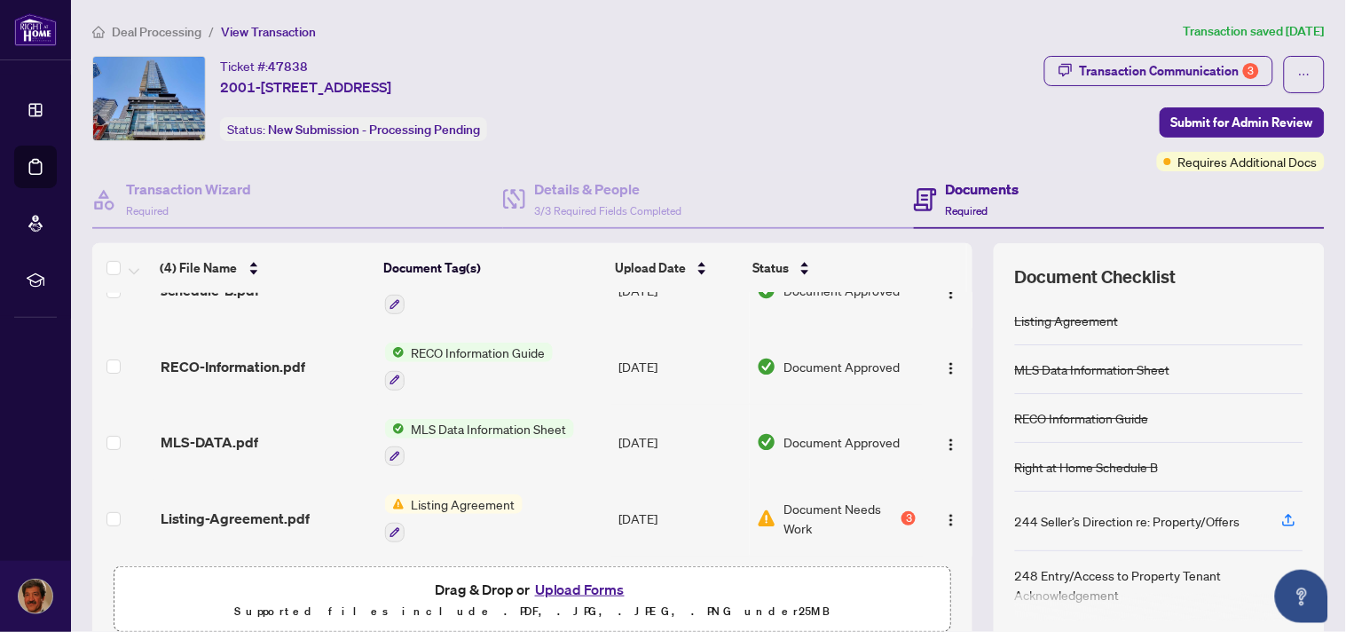
click at [788, 504] on span "Document Needs Work" at bounding box center [840, 518] width 114 height 39
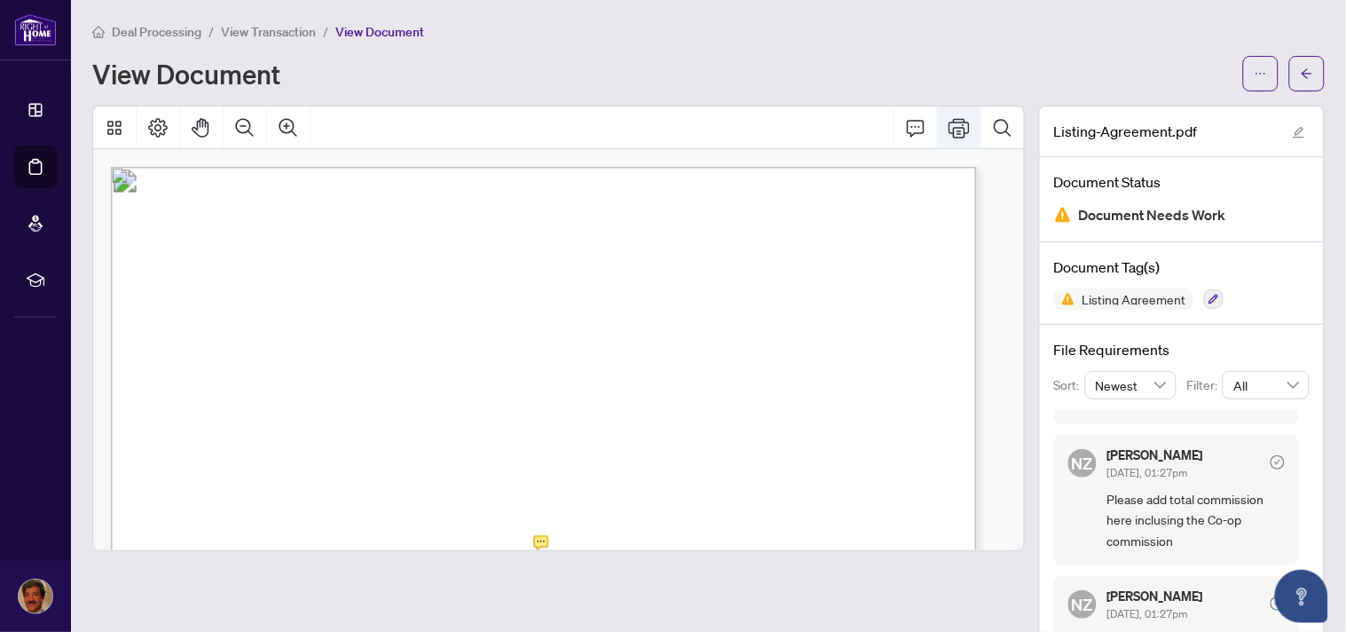
click at [949, 133] on icon "Print" at bounding box center [959, 127] width 21 height 21
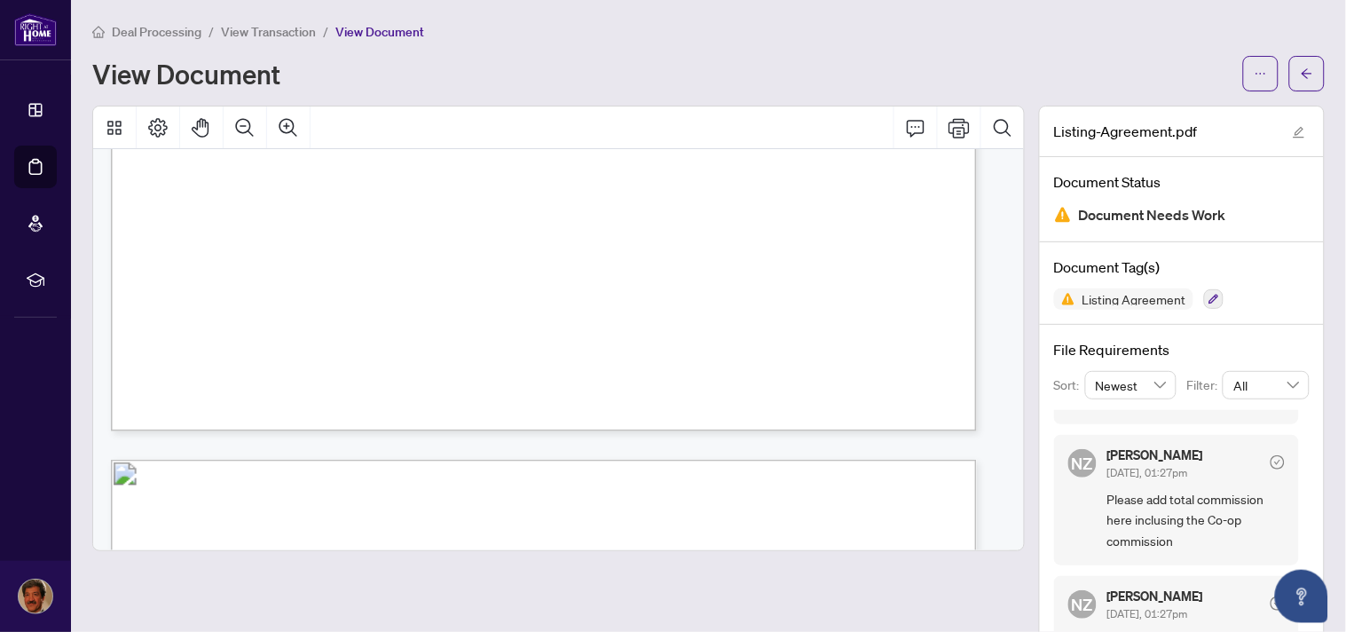
scroll to position [953, 0]
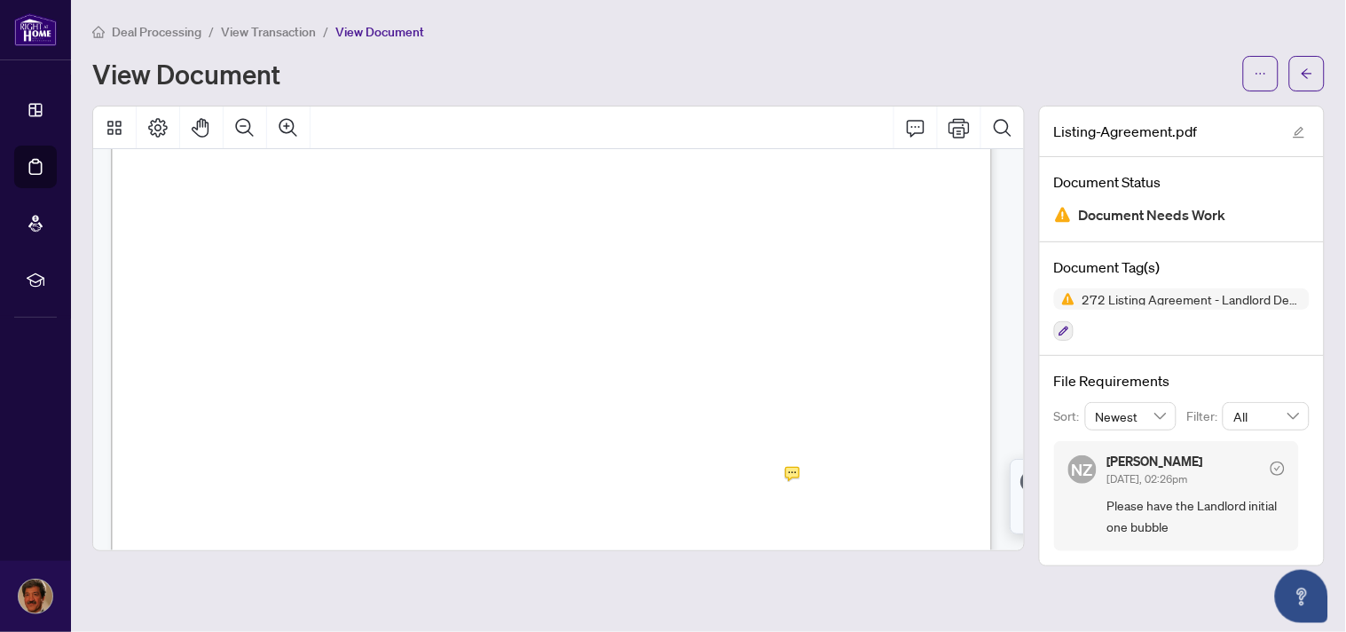
scroll to position [2453, 0]
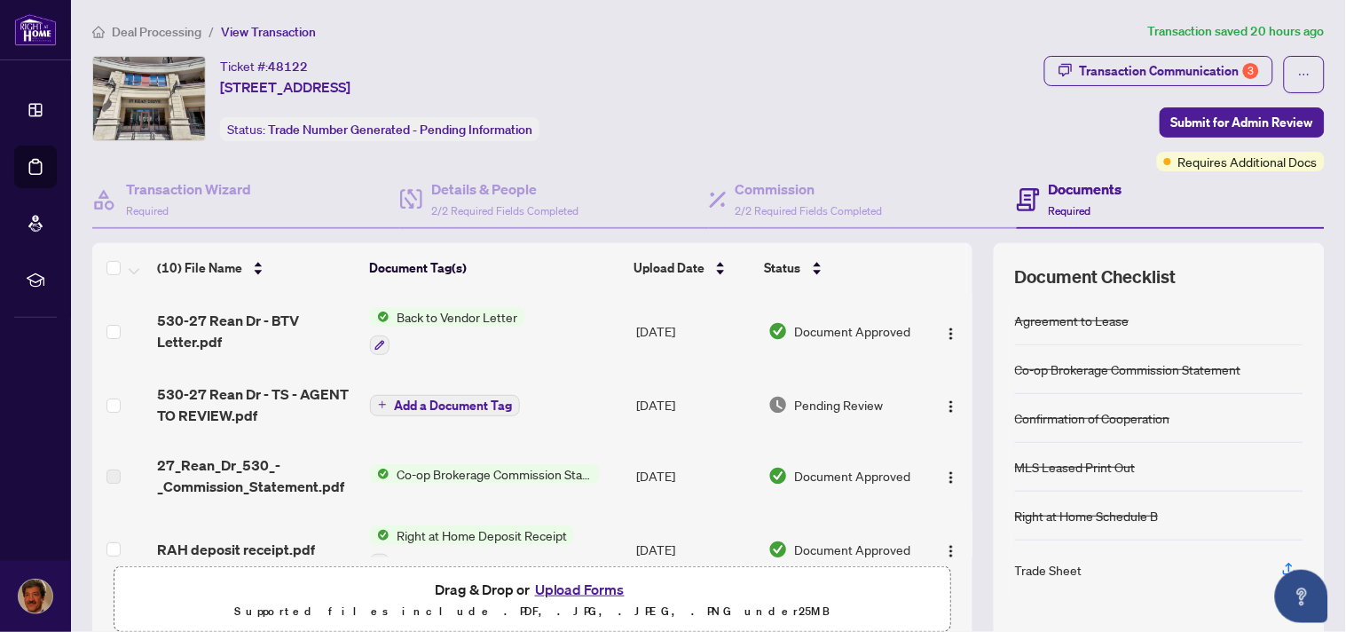
click at [1015, 333] on div "Agreement to Lease" at bounding box center [1159, 320] width 288 height 49
click at [445, 317] on span "Back to Vendor Letter" at bounding box center [457, 317] width 135 height 20
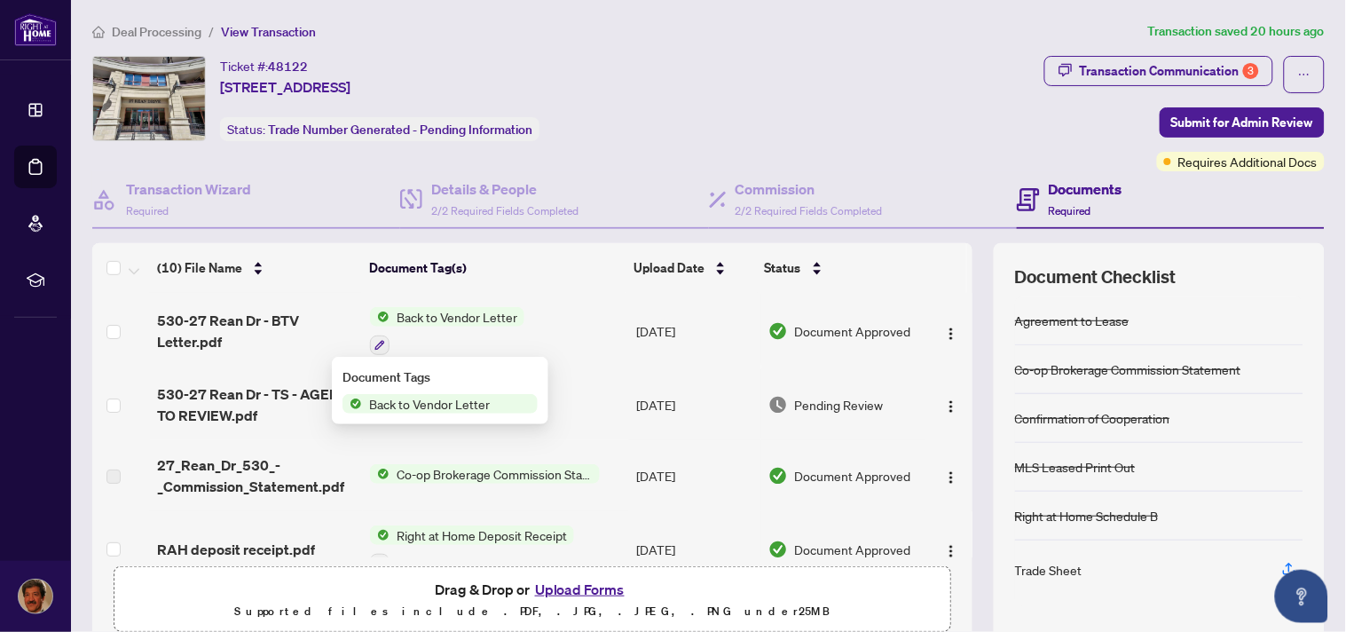
click at [827, 328] on span "Document Approved" at bounding box center [853, 331] width 116 height 20
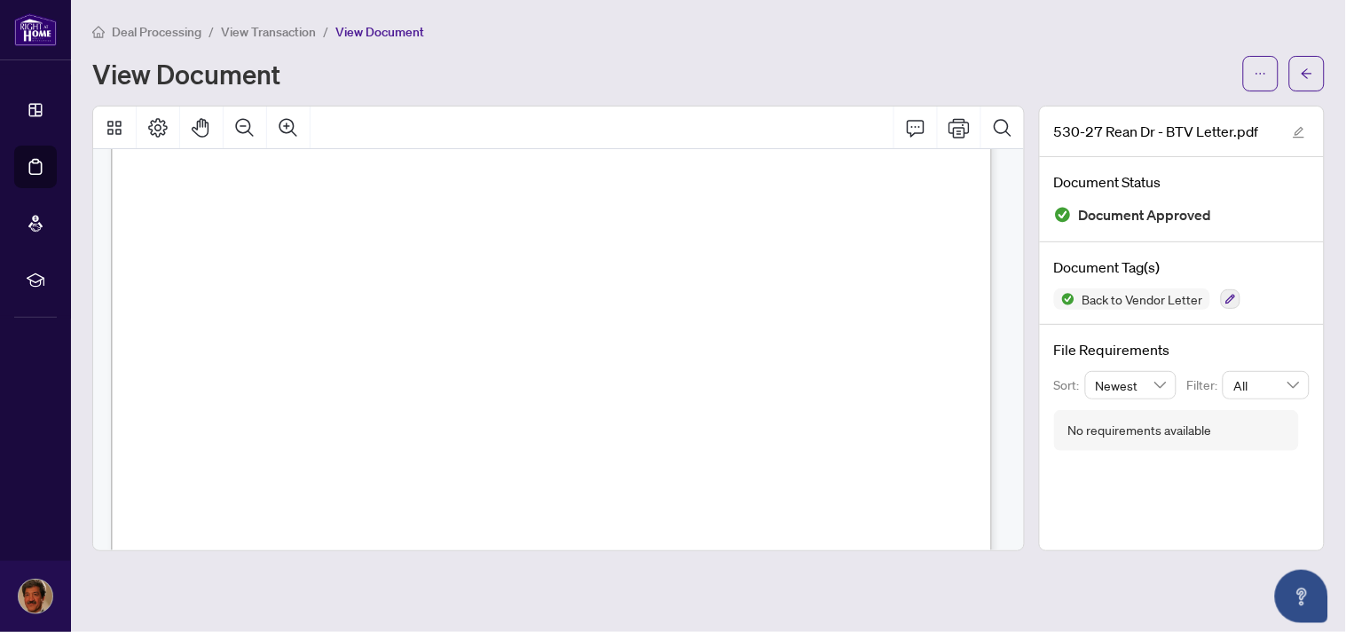
scroll to position [382, 0]
click at [964, 130] on icon "Print" at bounding box center [959, 127] width 21 height 21
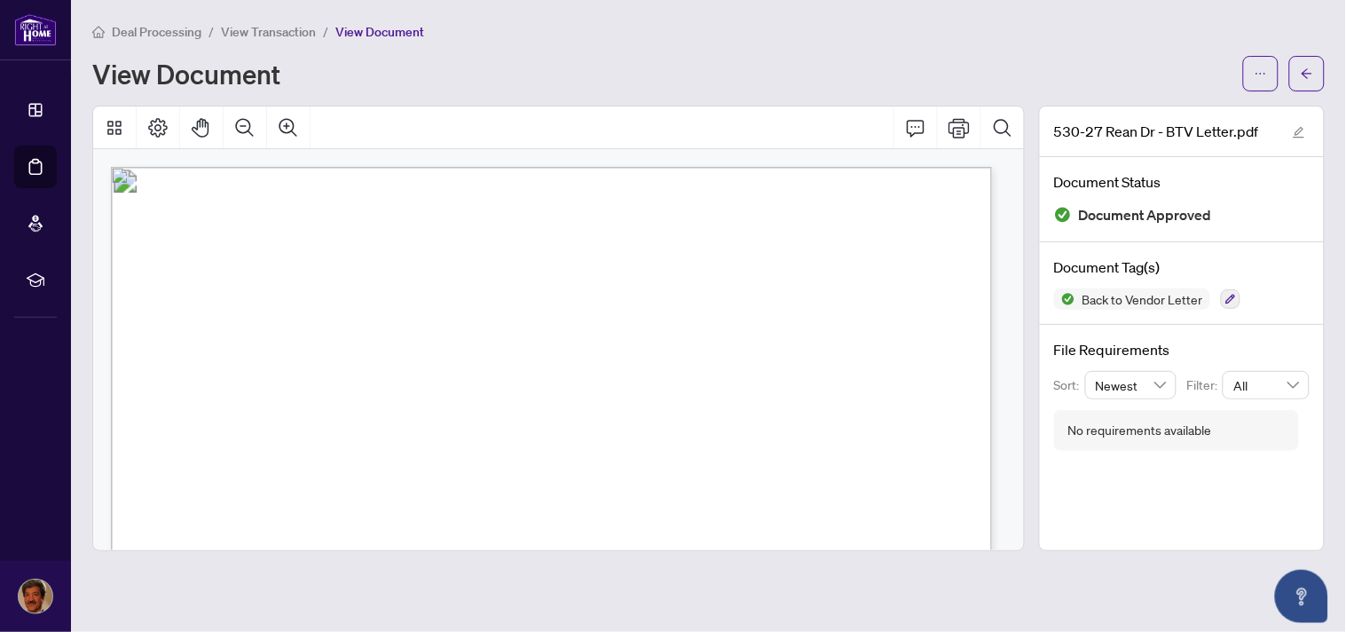
click at [1142, 49] on div "Deal Processing / View Transaction / View Document View Document" at bounding box center [708, 56] width 1232 height 70
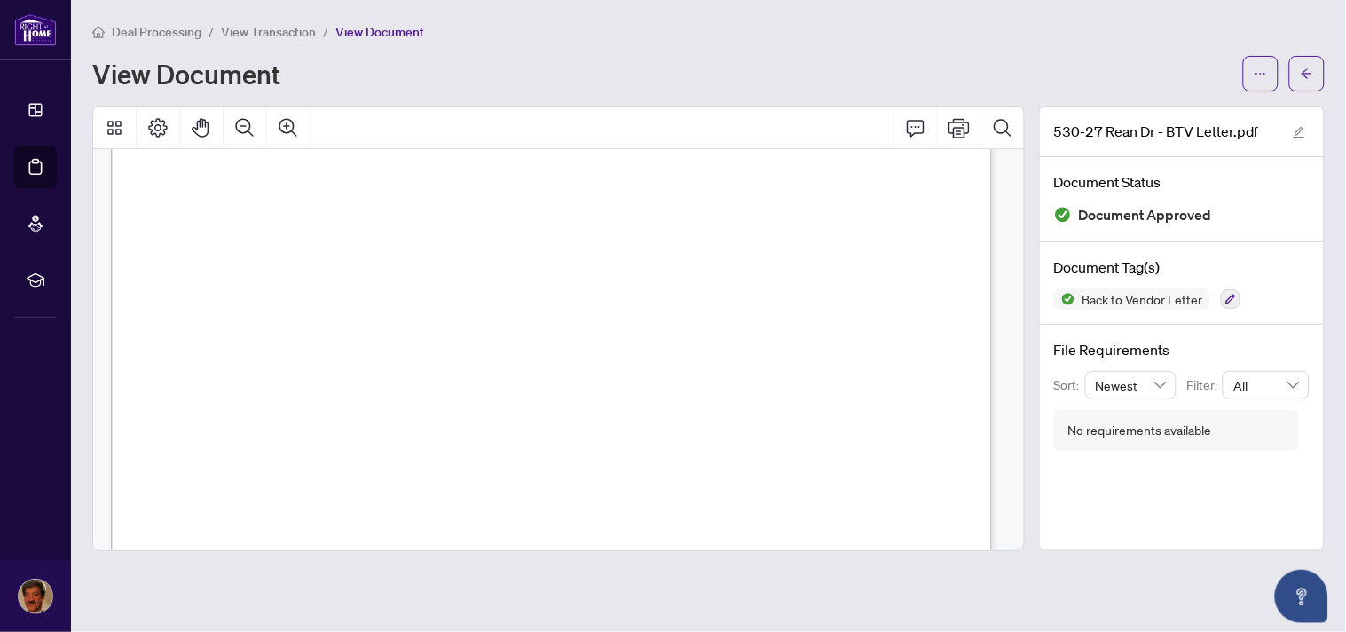
scroll to position [355, 0]
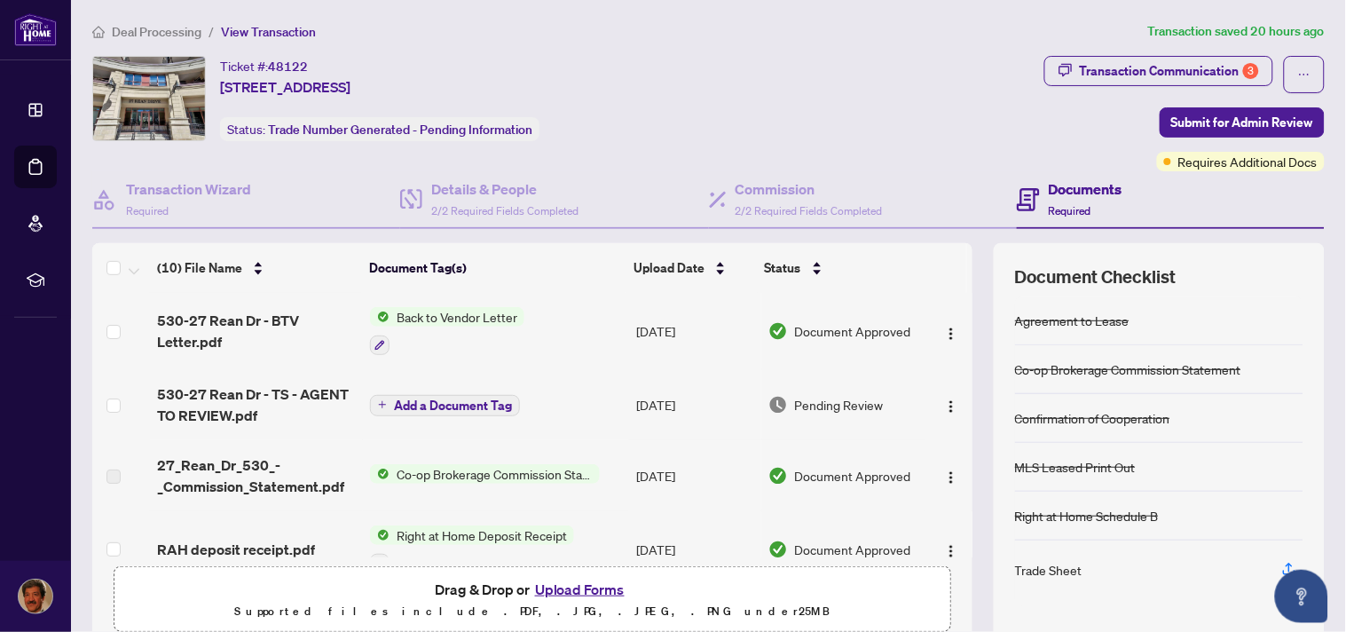
click at [417, 405] on span "Add a Document Tag" at bounding box center [453, 405] width 118 height 12
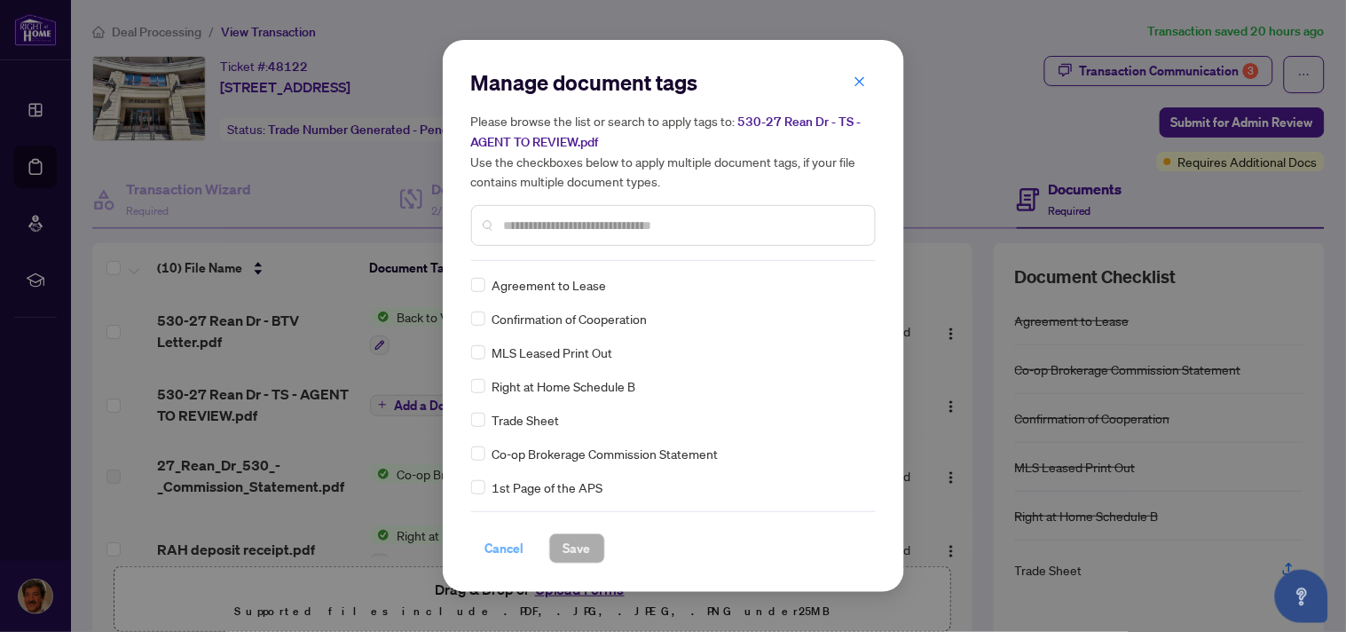
click at [498, 547] on span "Cancel" at bounding box center [504, 548] width 39 height 28
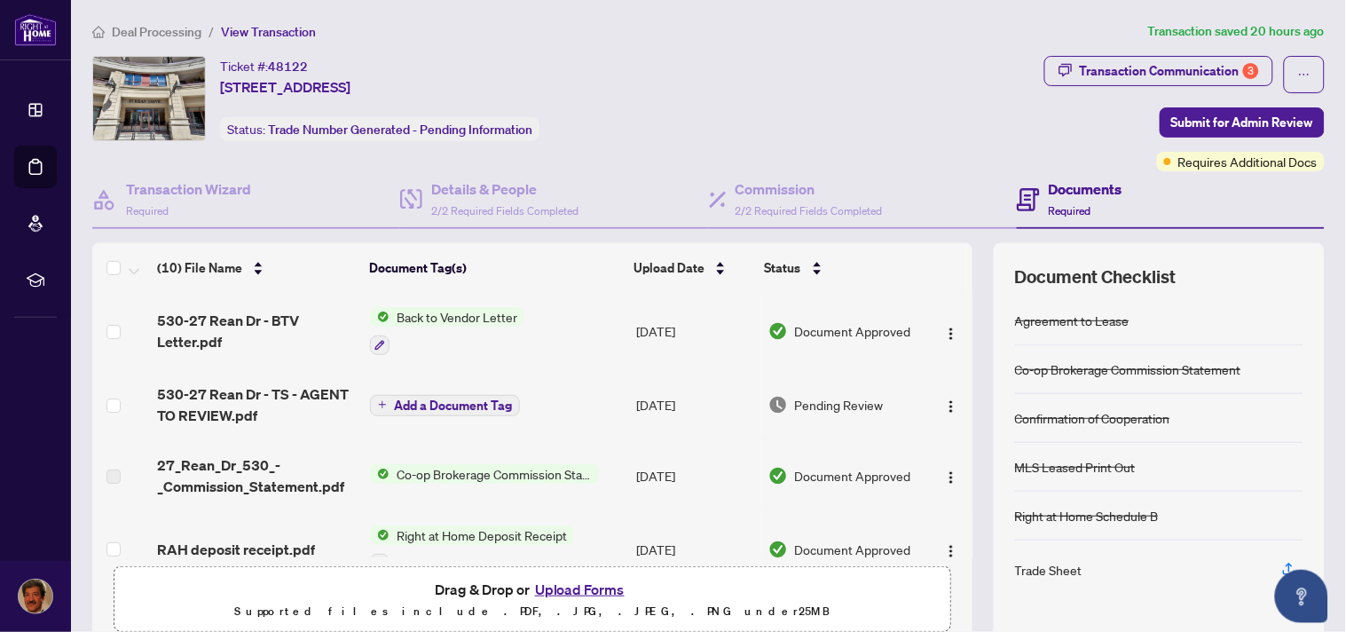
click at [826, 410] on span "Pending Review" at bounding box center [839, 405] width 89 height 20
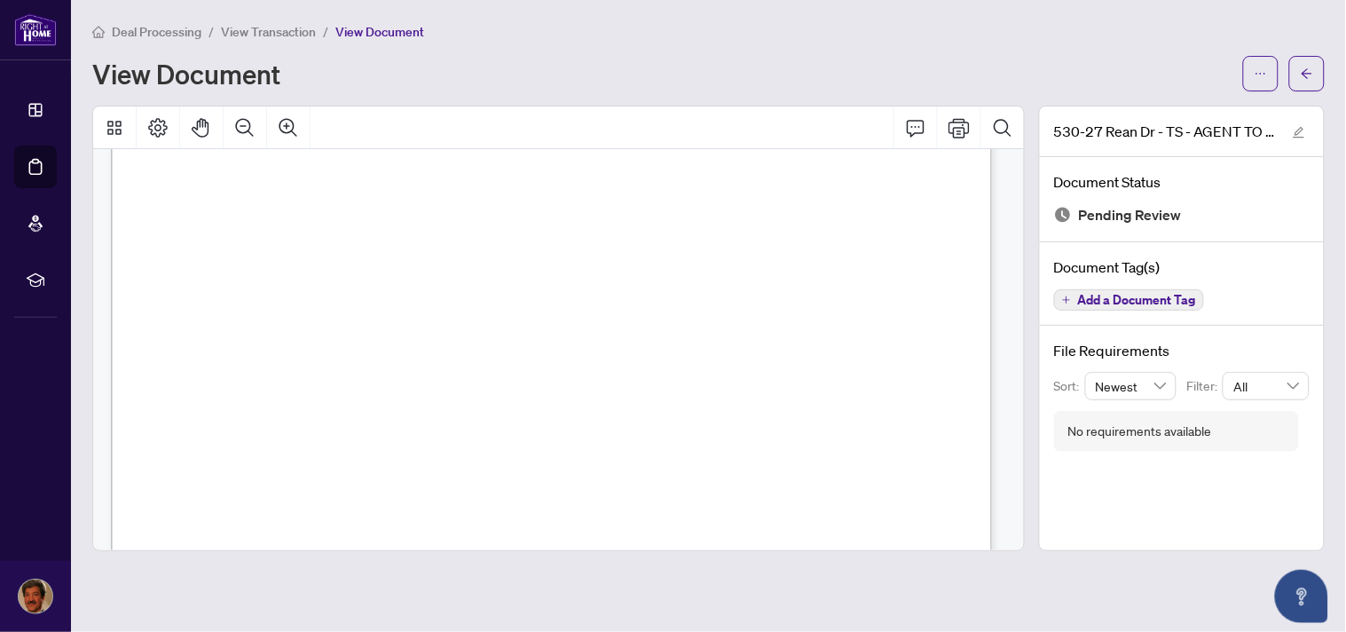
scroll to position [300, 0]
click at [961, 128] on icon "Print" at bounding box center [959, 127] width 21 height 21
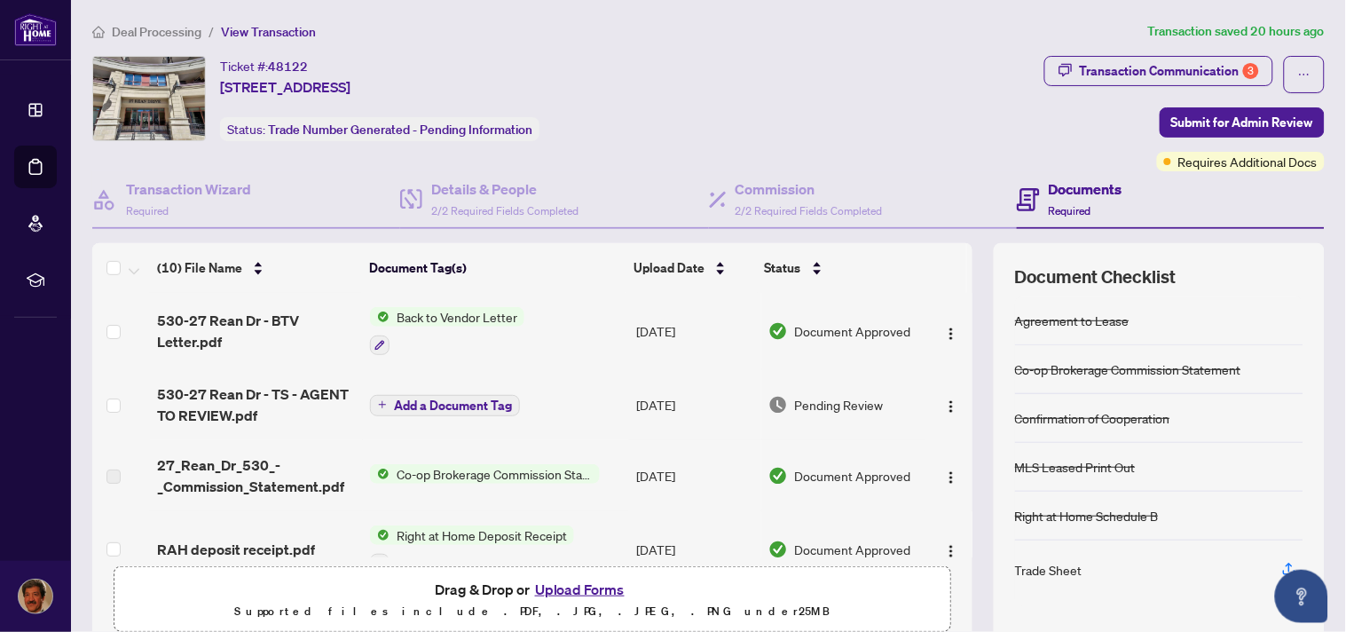
click at [446, 406] on span "Add a Document Tag" at bounding box center [453, 405] width 118 height 12
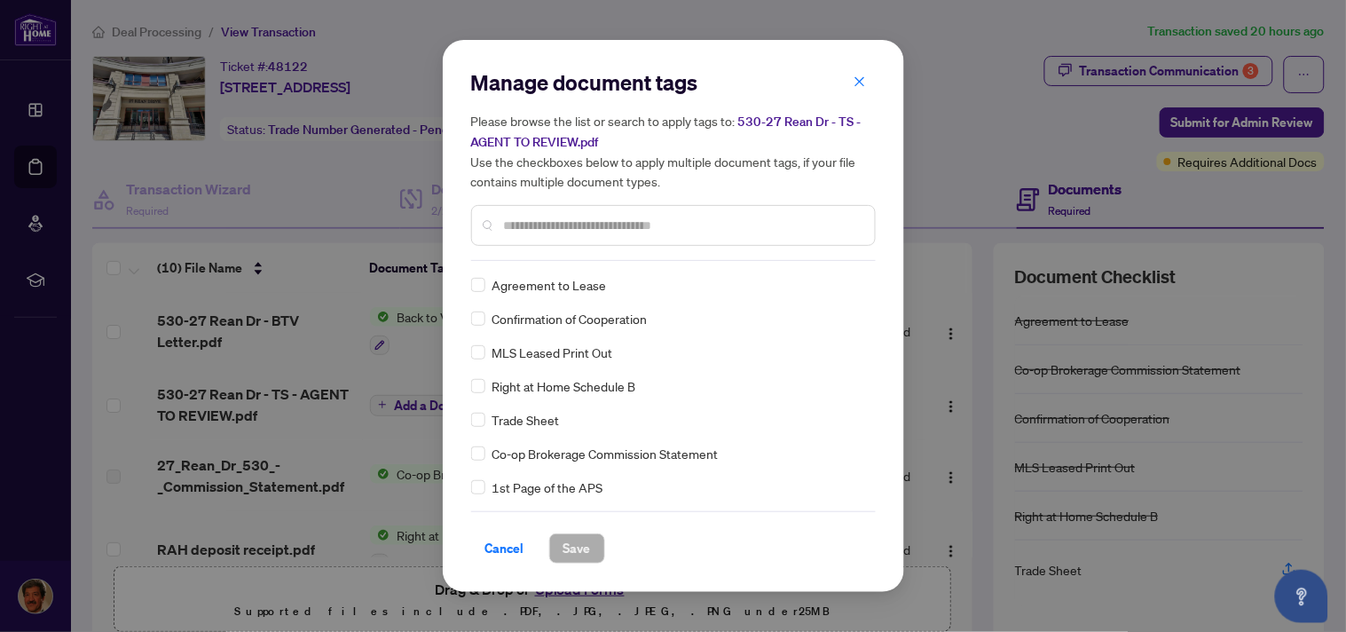
click at [609, 217] on input "text" at bounding box center [682, 226] width 357 height 20
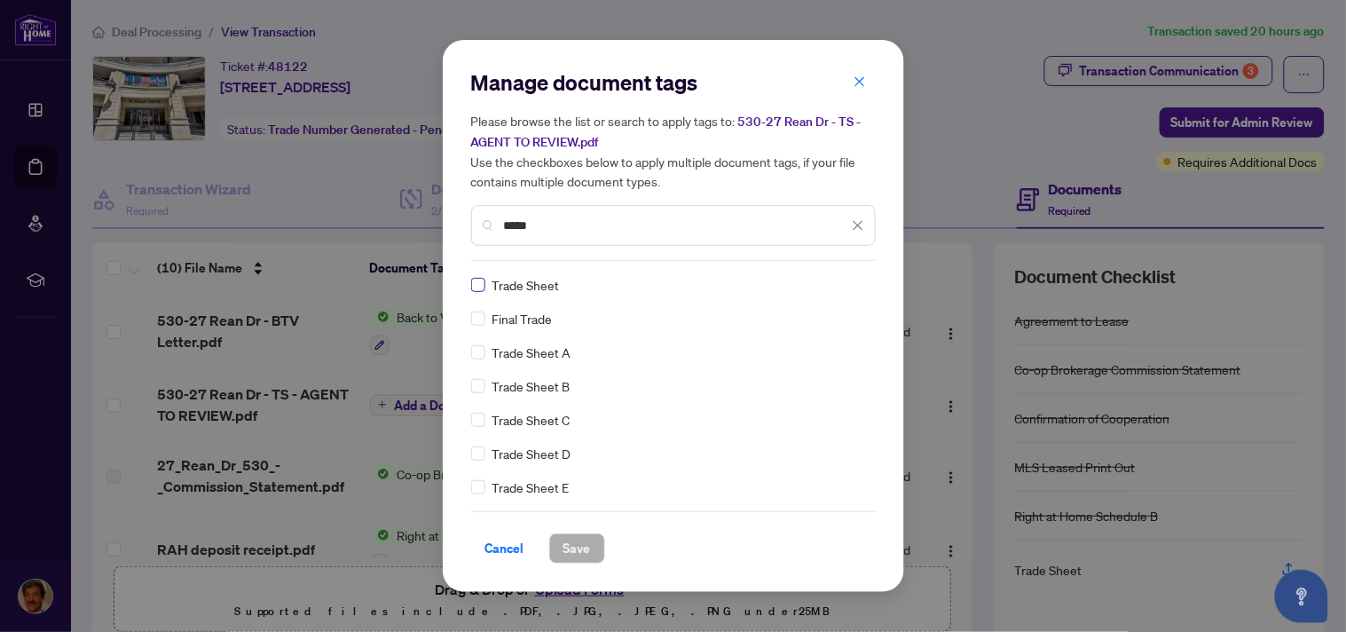
type input "*****"
click at [577, 547] on span "Save" at bounding box center [577, 548] width 28 height 28
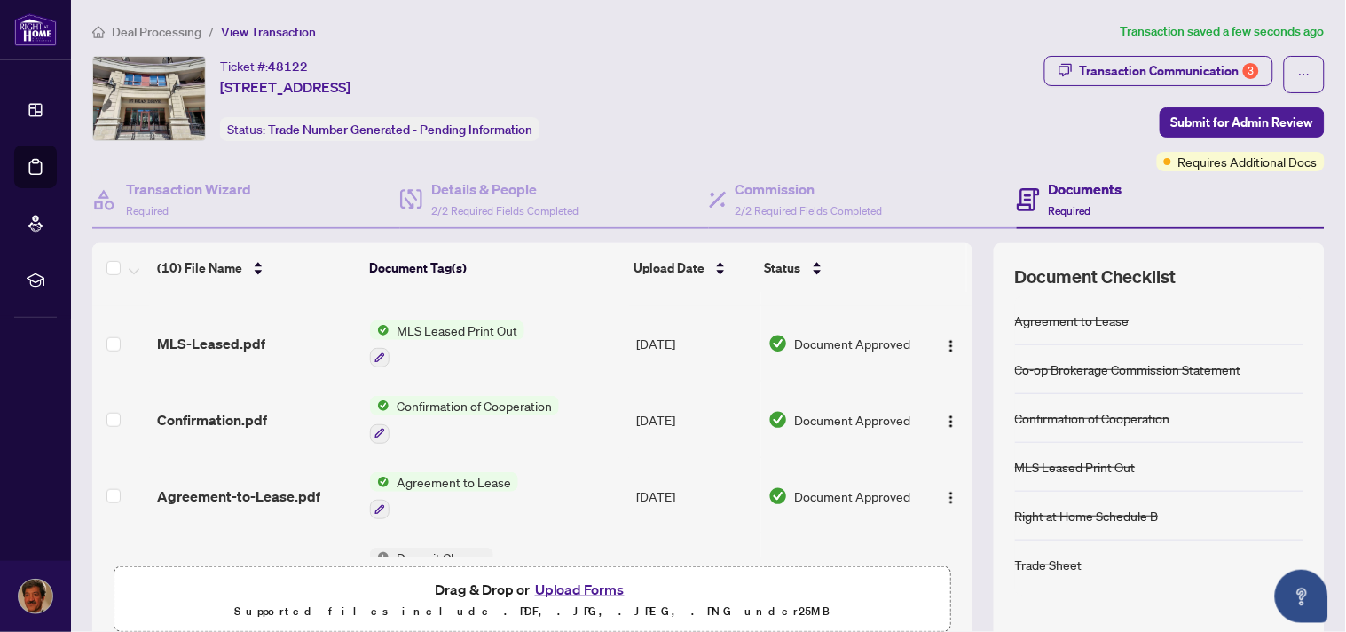
scroll to position [490, 0]
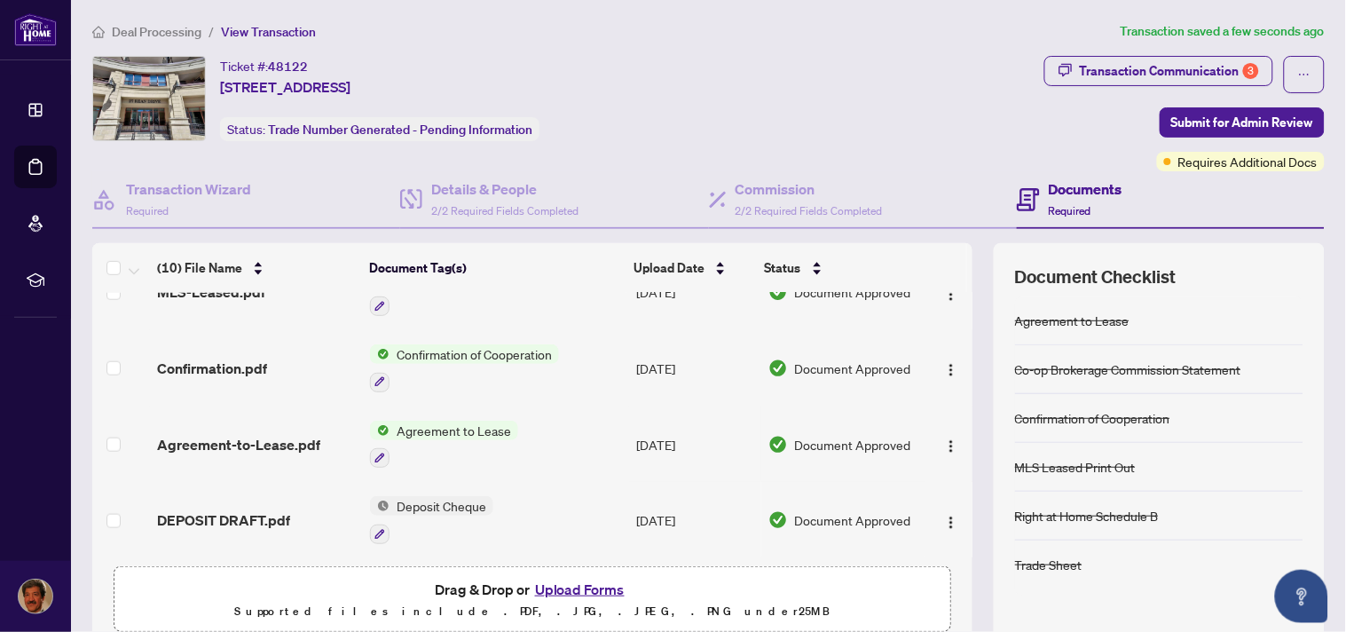
click at [577, 591] on button "Upload Forms" at bounding box center [580, 589] width 100 height 23
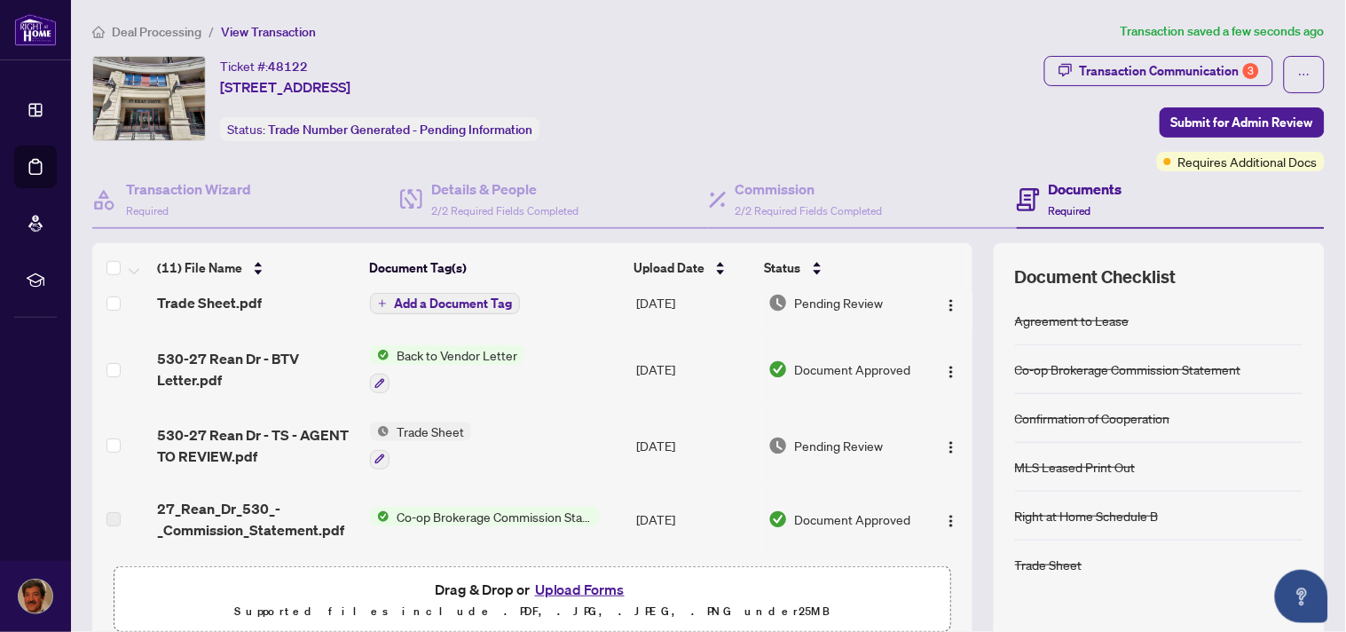
scroll to position [0, 0]
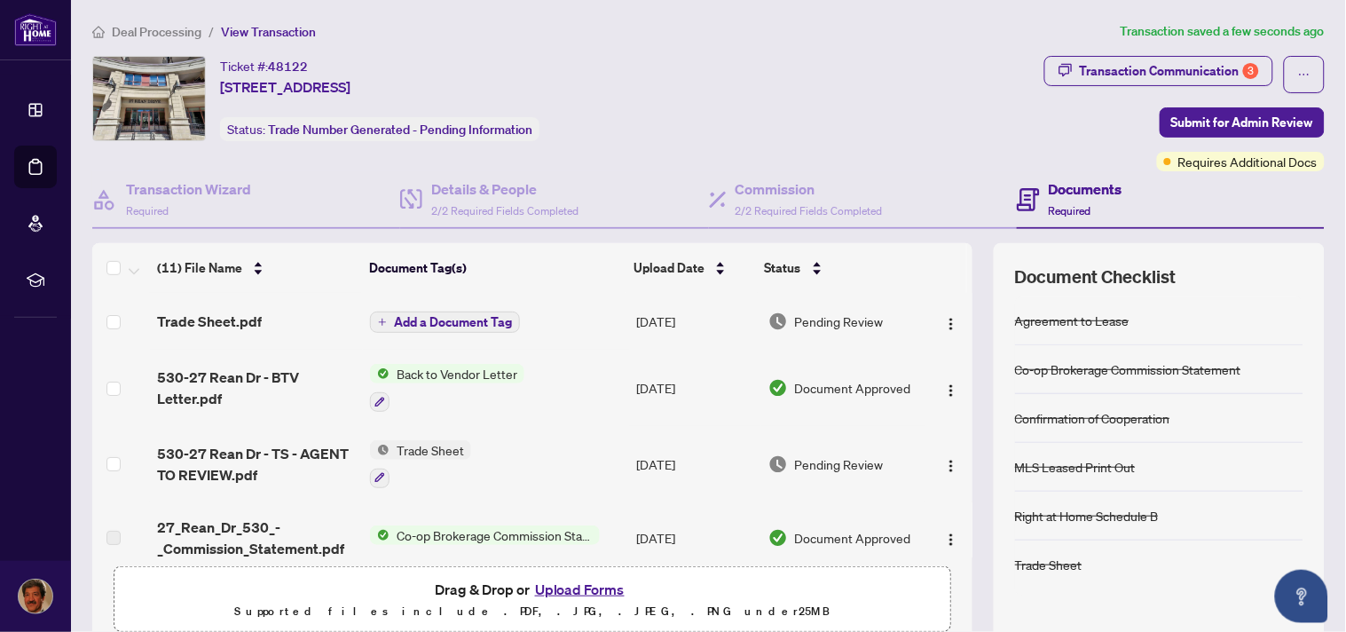
click at [472, 316] on span "Add a Document Tag" at bounding box center [453, 322] width 118 height 12
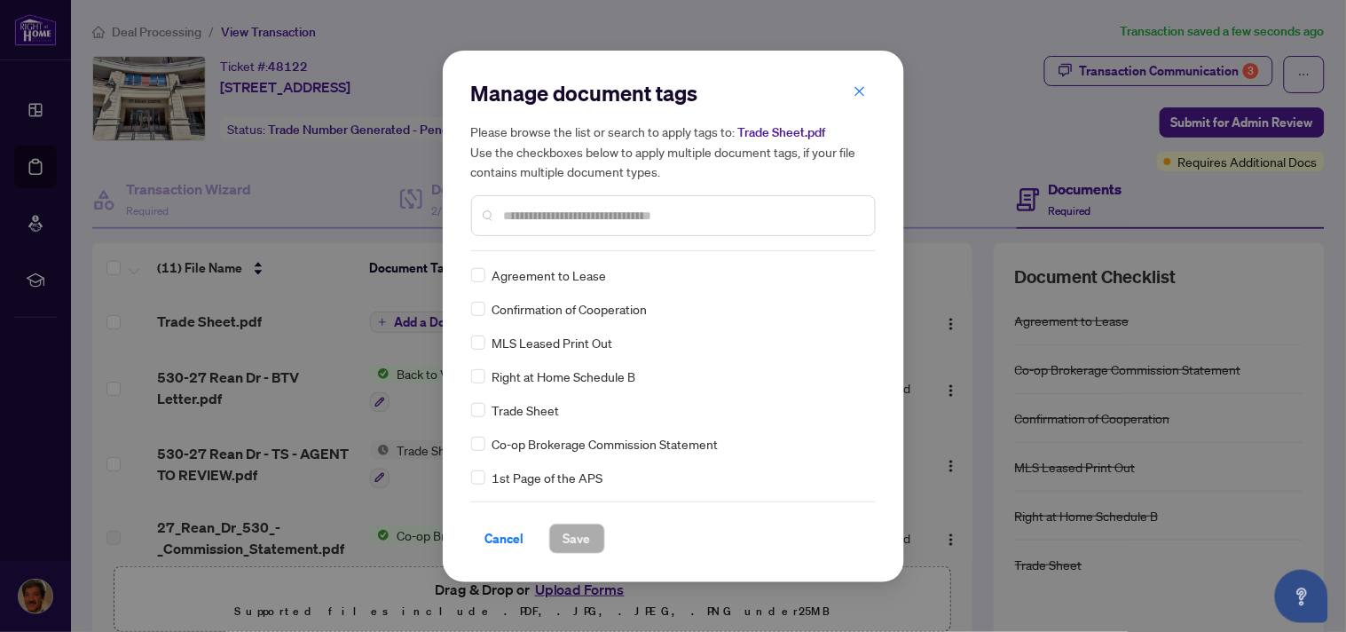
click at [579, 217] on input "text" at bounding box center [682, 216] width 357 height 20
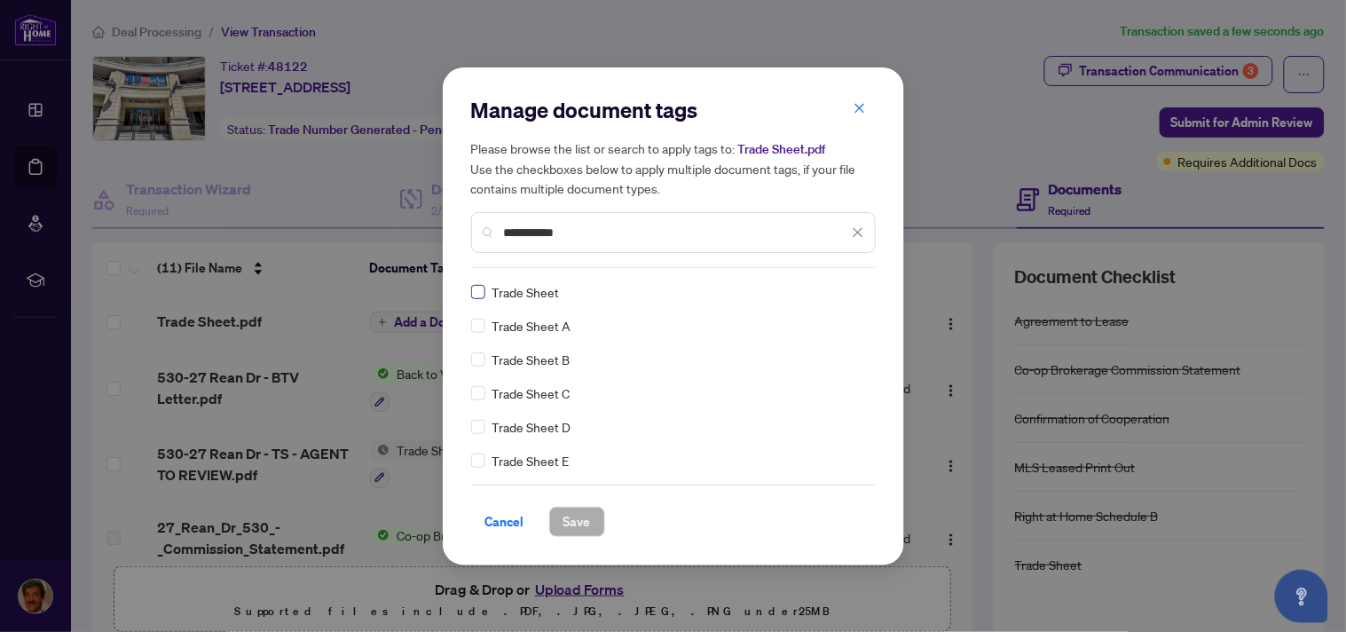
type input "**********"
click at [577, 522] on span "Save" at bounding box center [577, 522] width 28 height 28
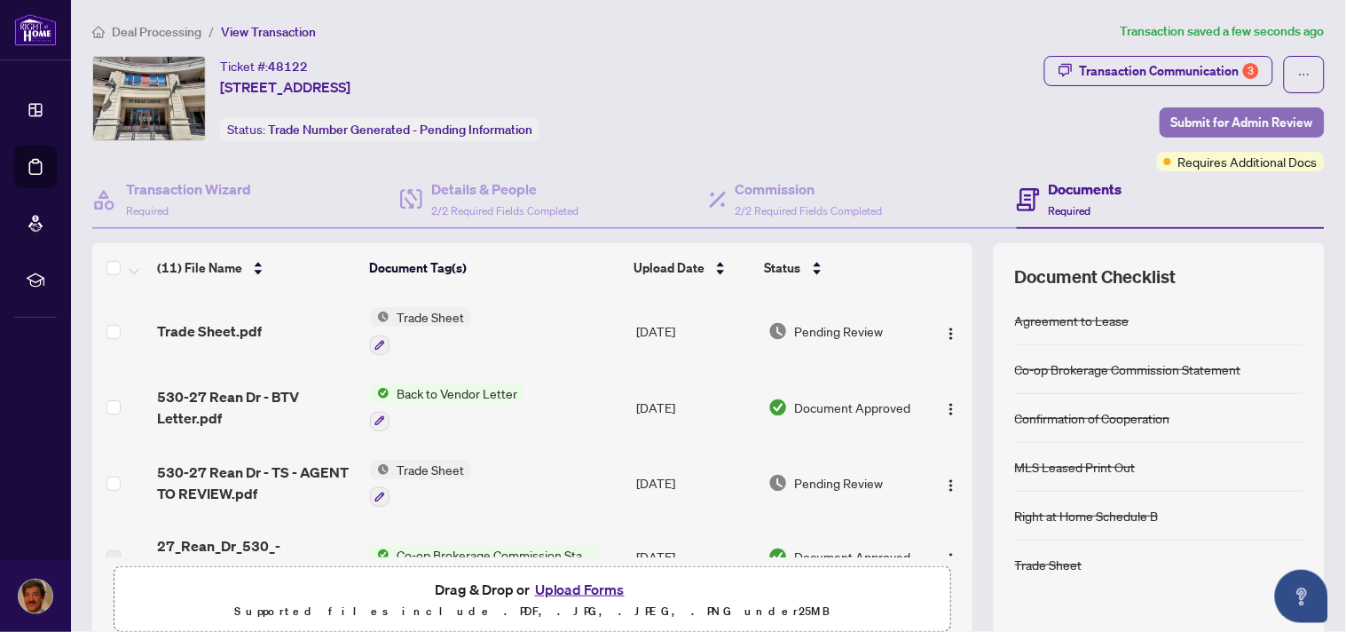
click at [1211, 120] on span "Submit for Admin Review" at bounding box center [1242, 122] width 142 height 28
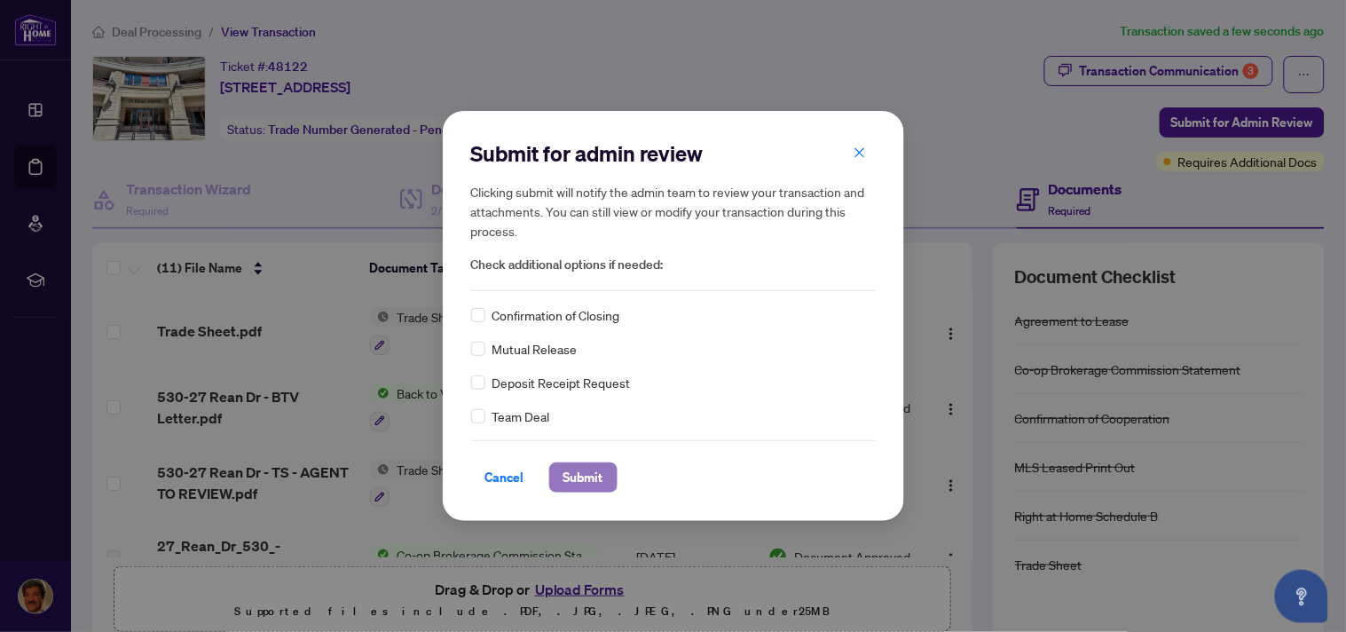
click at [588, 474] on span "Submit" at bounding box center [583, 477] width 40 height 28
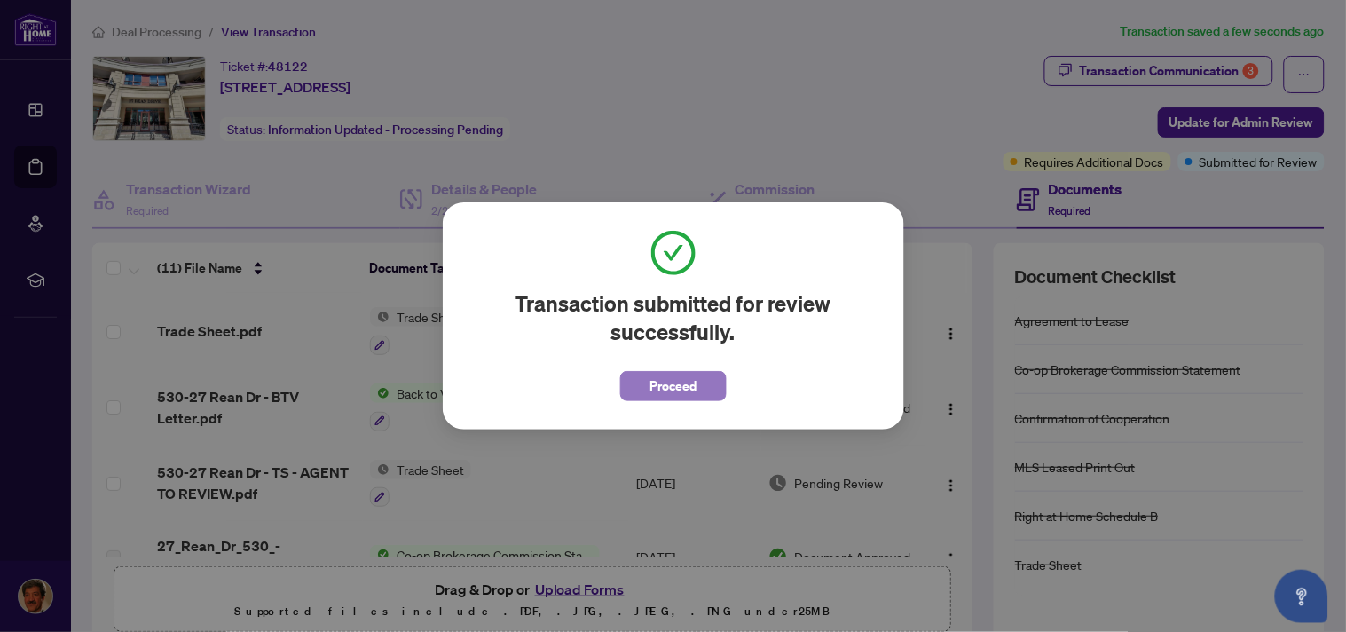
click at [675, 391] on span "Proceed" at bounding box center [673, 386] width 47 height 28
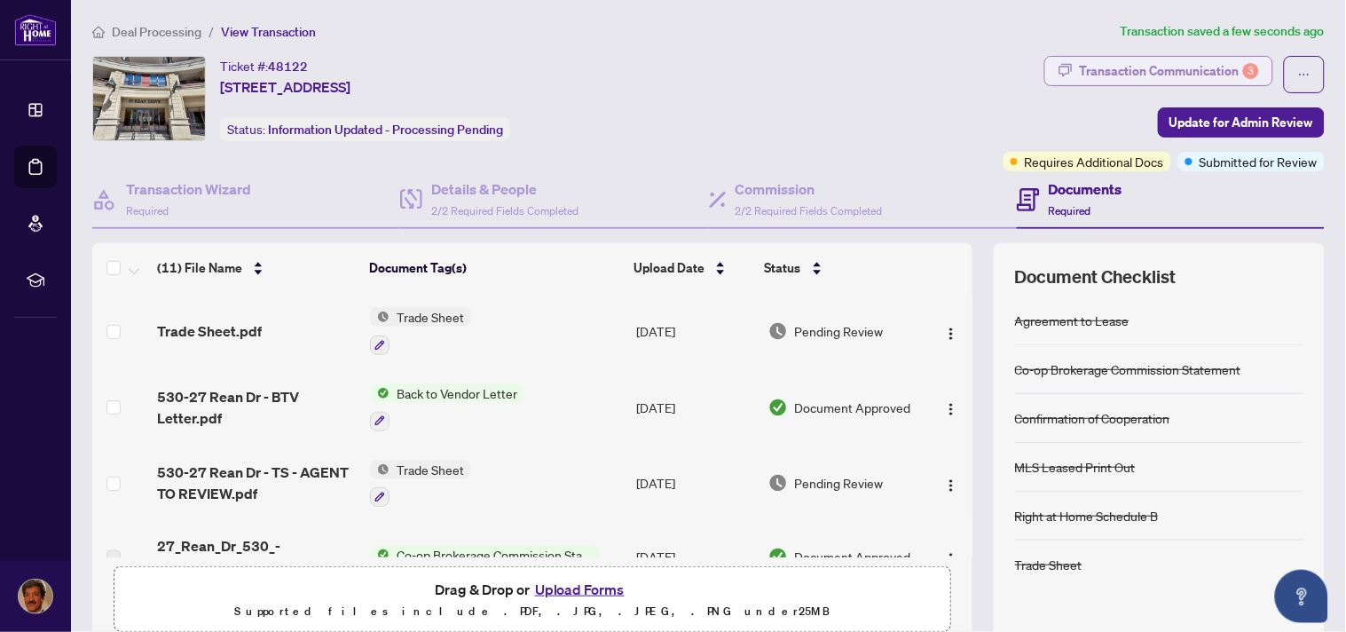
click at [1141, 72] on div "Transaction Communication 3" at bounding box center [1169, 71] width 179 height 28
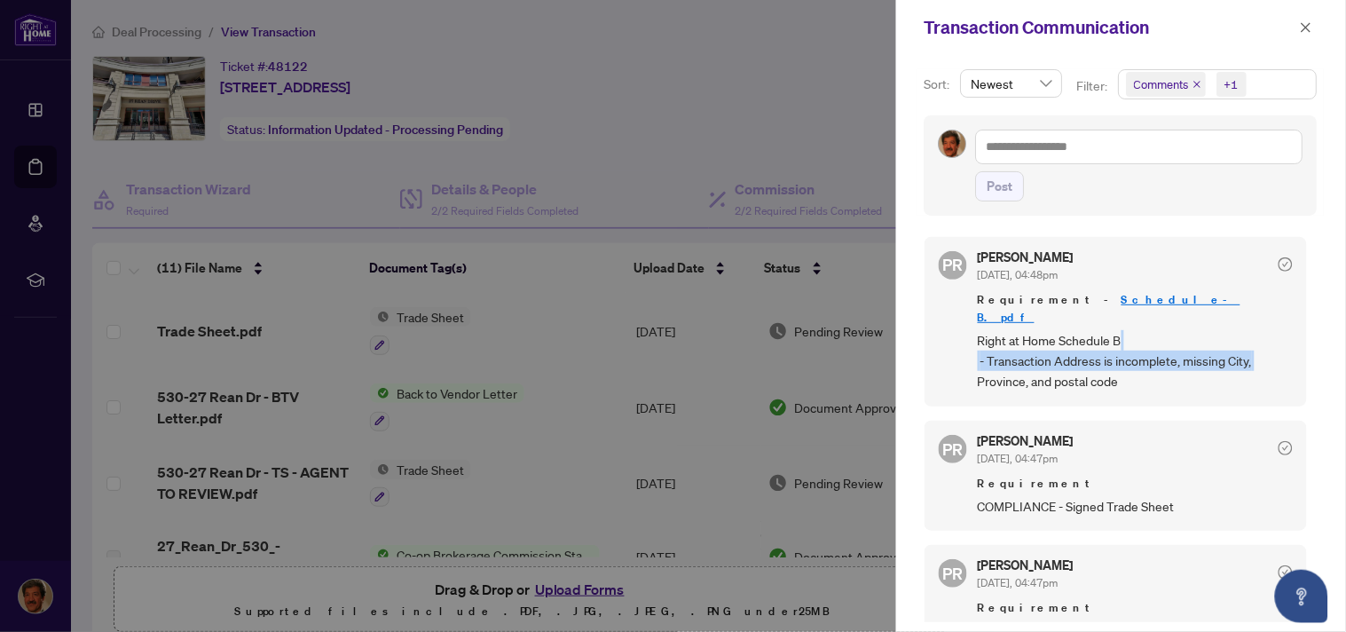
drag, startPoint x: 1303, startPoint y: 318, endPoint x: 1303, endPoint y: 350, distance: 32.8
click at [1303, 350] on div "PR Puvitha Ramachandran Aug/16/2025, 04:48pm Requirement - Schedule-B.pdf Right…" at bounding box center [1121, 424] width 393 height 396
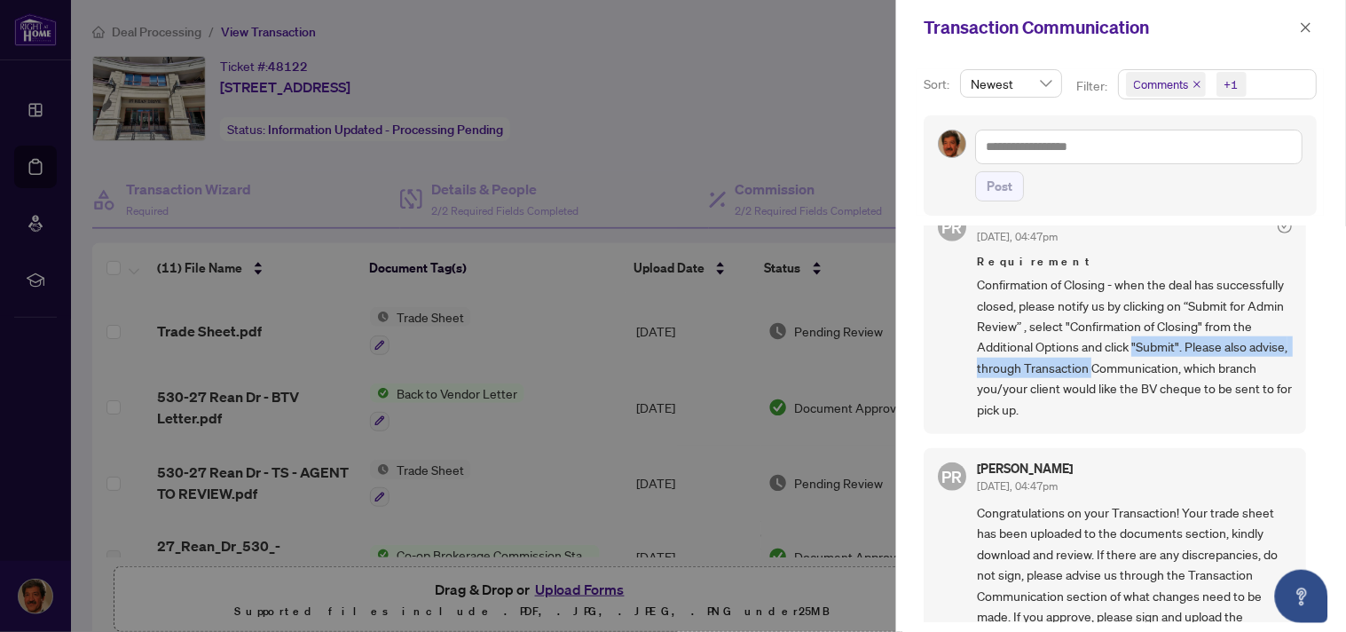
drag, startPoint x: 1313, startPoint y: 341, endPoint x: 1303, endPoint y: 321, distance: 22.2
click at [1303, 321] on div "PR Puvitha Ramachandran Aug/16/2025, 04:48pm Requirement - Schedule-B.pdf Right…" at bounding box center [1121, 424] width 393 height 396
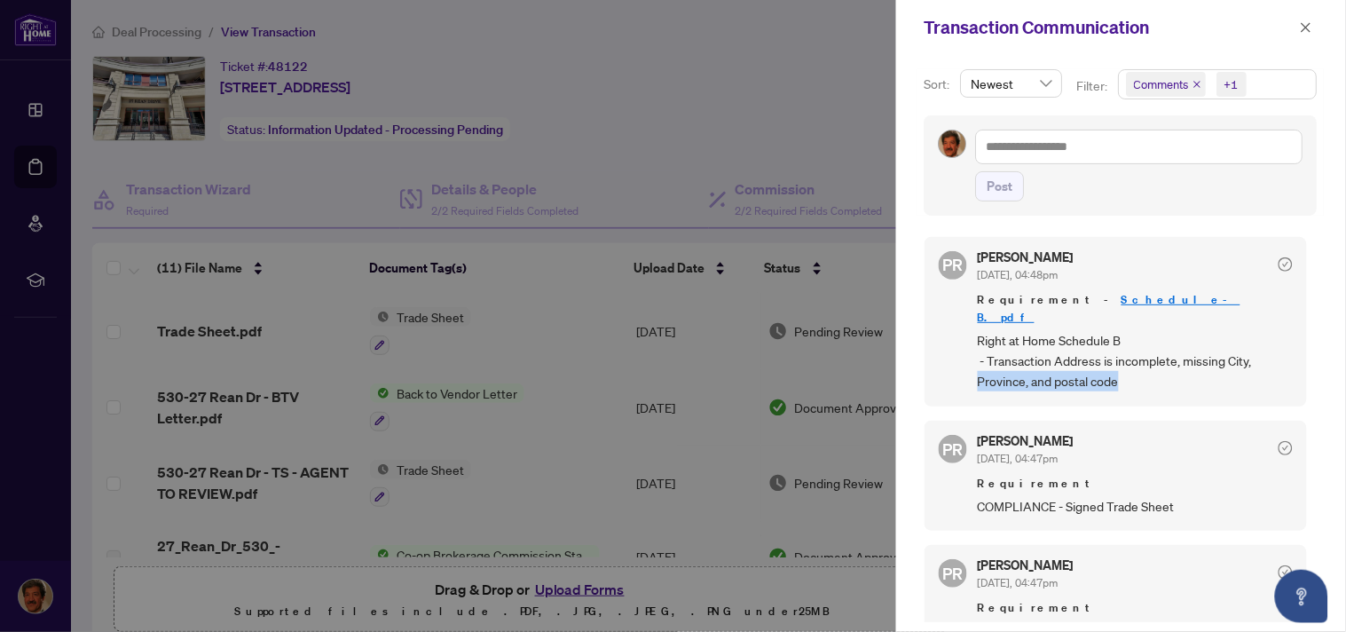
drag, startPoint x: 1311, startPoint y: 333, endPoint x: 1310, endPoint y: 359, distance: 26.7
click at [1310, 359] on div "PR Puvitha Ramachandran Aug/16/2025, 04:48pm Requirement - Schedule-B.pdf Right…" at bounding box center [1121, 424] width 393 height 396
click at [831, 140] on div at bounding box center [673, 316] width 1346 height 632
click at [676, 140] on div at bounding box center [673, 316] width 1346 height 632
click at [1305, 28] on icon "close" at bounding box center [1307, 27] width 10 height 10
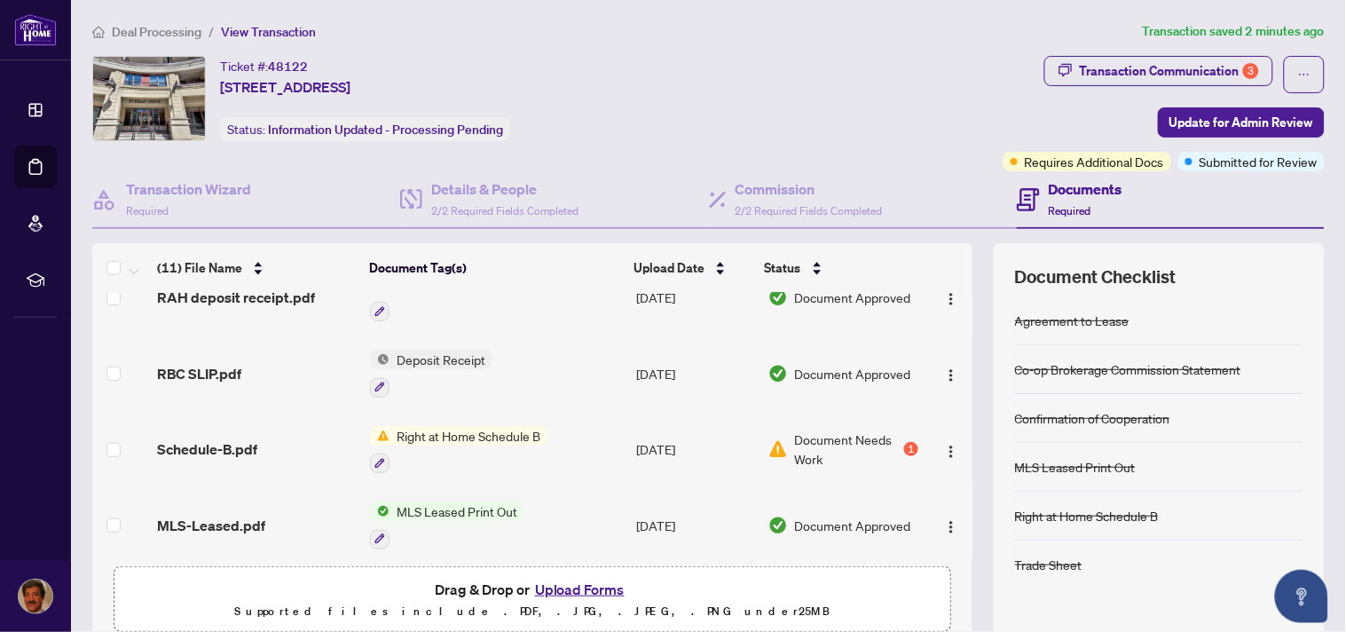
scroll to position [346, 0]
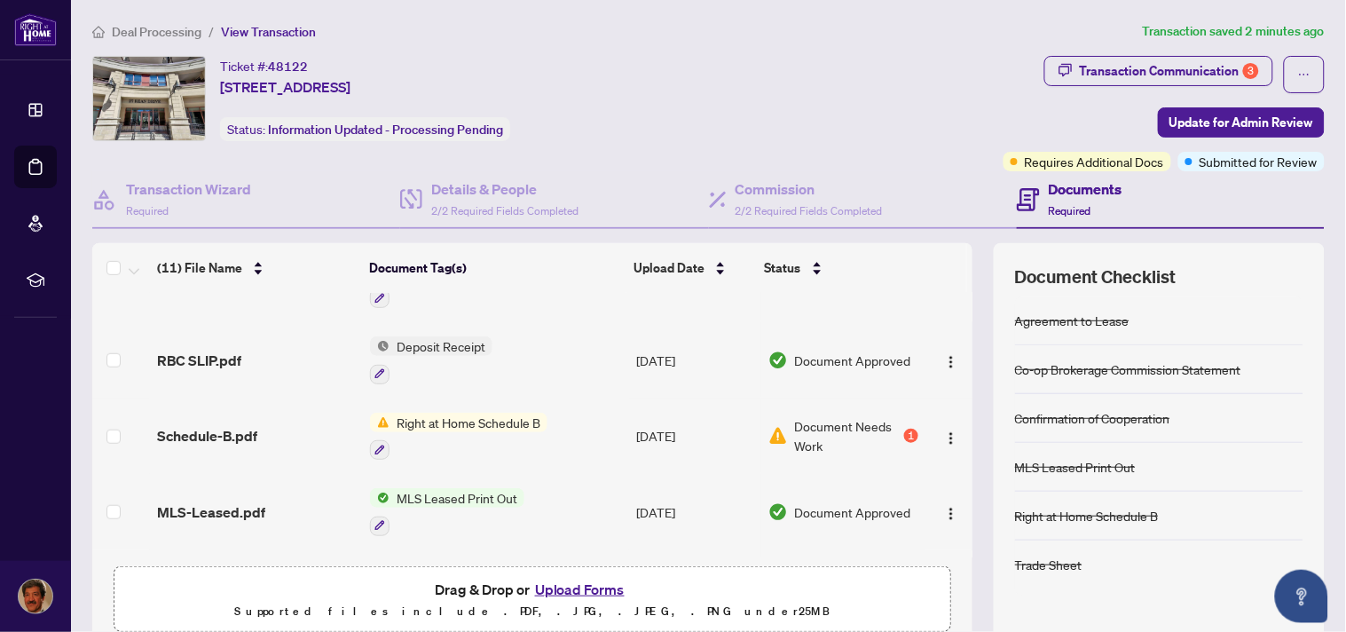
click at [457, 413] on span "Right at Home Schedule B" at bounding box center [469, 423] width 158 height 20
click at [853, 421] on span "Document Needs Work" at bounding box center [848, 435] width 106 height 39
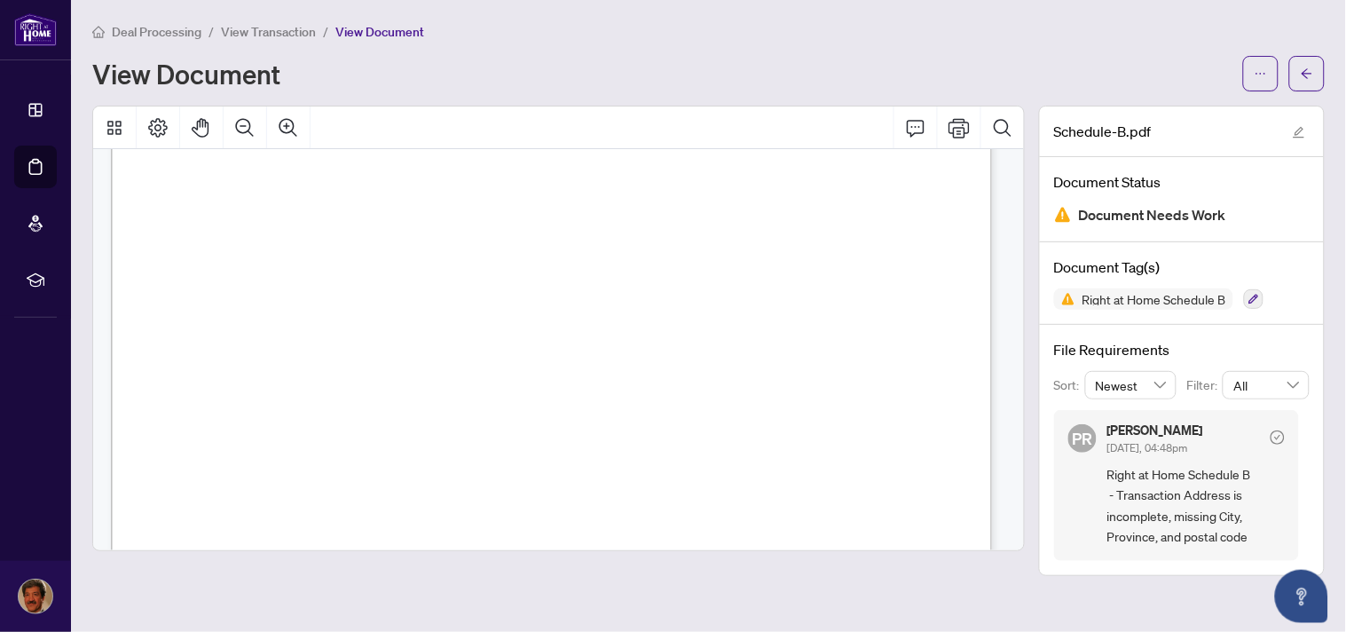
scroll to position [85, 0]
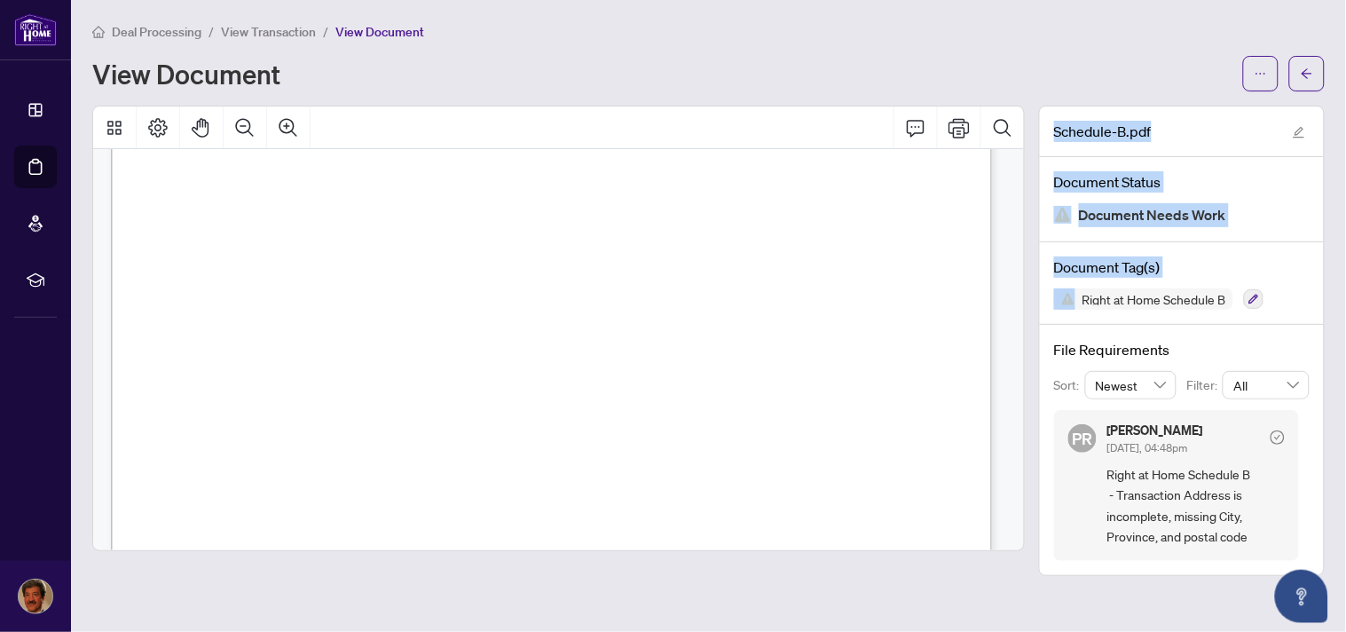
drag, startPoint x: 1039, startPoint y: 264, endPoint x: 1031, endPoint y: 235, distance: 29.5
click at [1031, 235] on div "Schedule-B.pdf Document Status Document Needs Work Document Tag(s) Right at Hom…" at bounding box center [708, 341] width 1247 height 470
click at [963, 133] on icon "Print" at bounding box center [959, 127] width 21 height 21
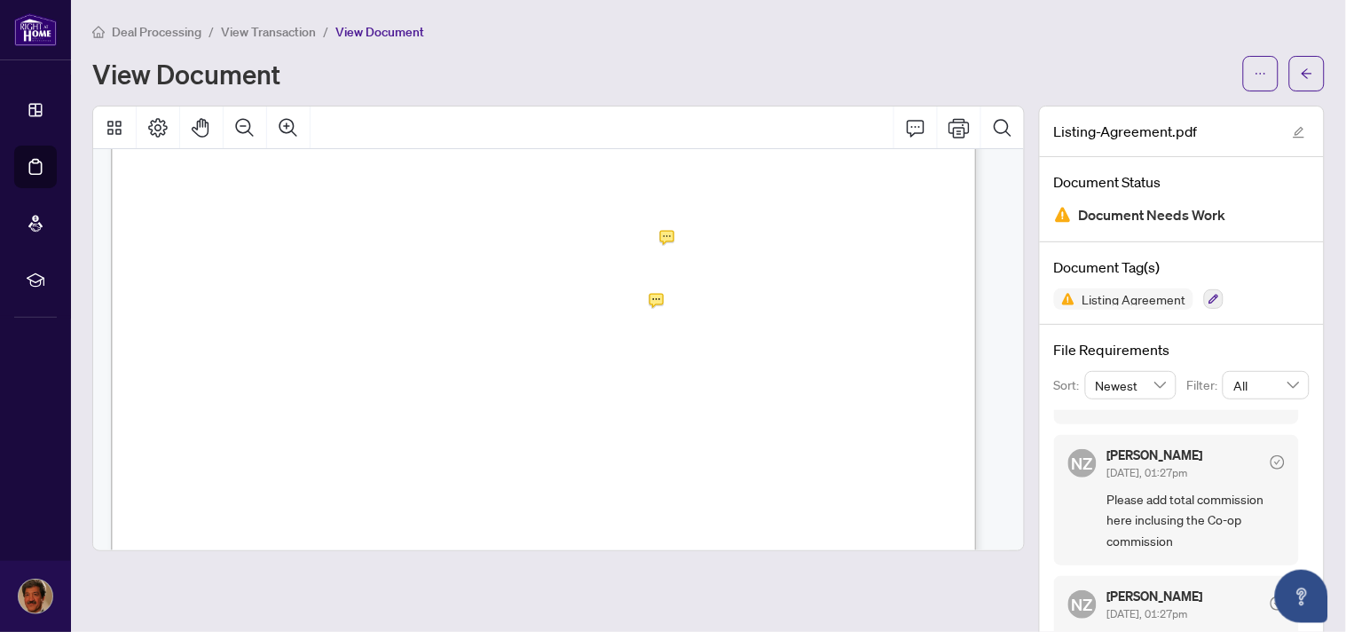
scroll to position [630, 0]
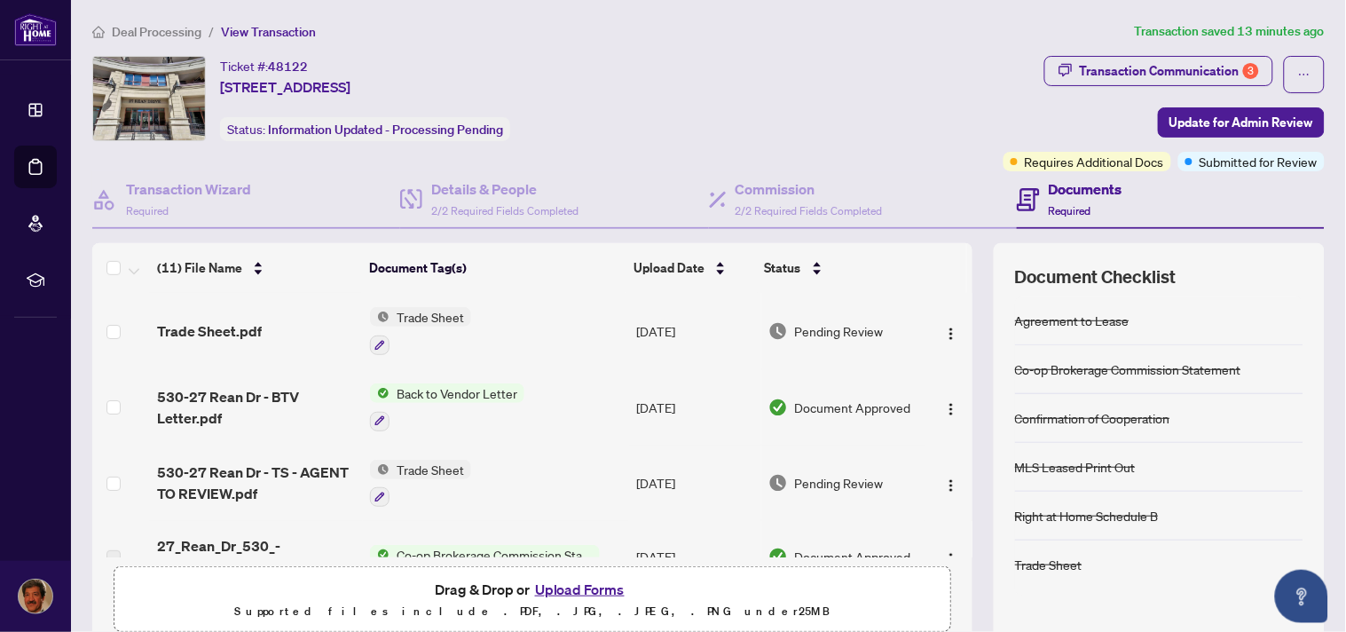
drag, startPoint x: 950, startPoint y: 341, endPoint x: 1024, endPoint y: 188, distance: 169.5
click at [955, 263] on div "(11) File Name Document Tag(s) Upload Date Status Trade Sheet.pdf Trade Sheet […" at bounding box center [532, 400] width 880 height 314
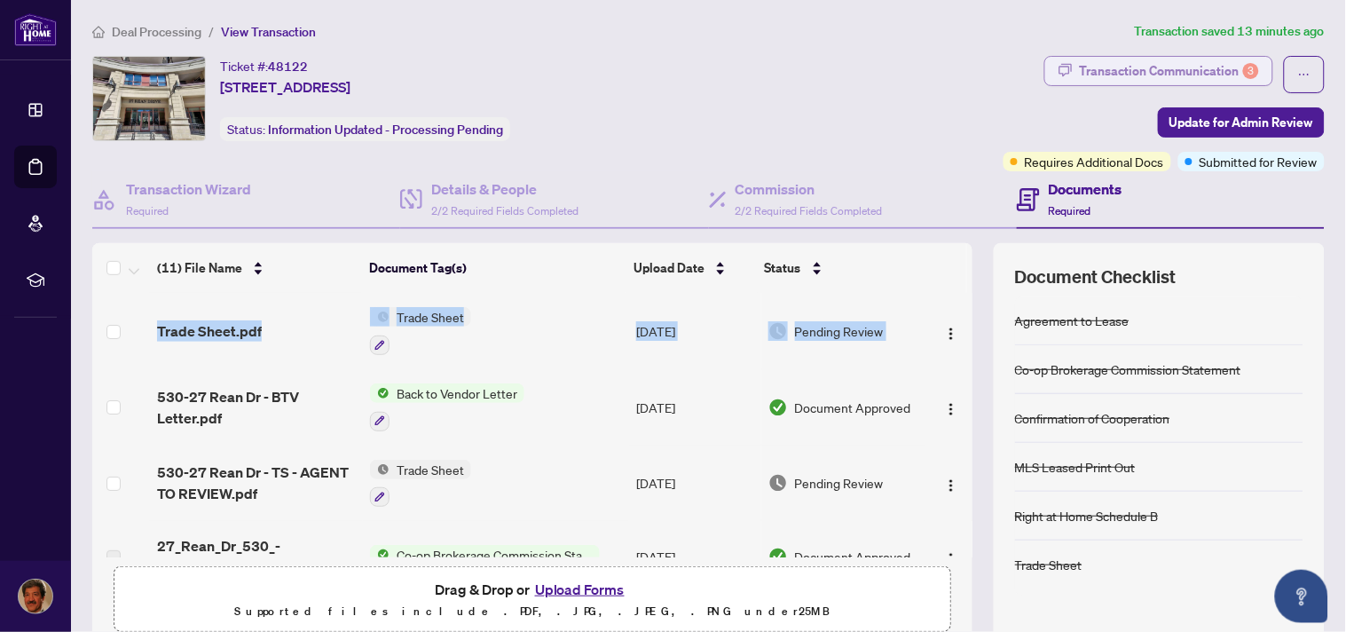
click at [1164, 64] on div "Transaction Communication 3" at bounding box center [1169, 71] width 179 height 28
